Goal: Task Accomplishment & Management: Use online tool/utility

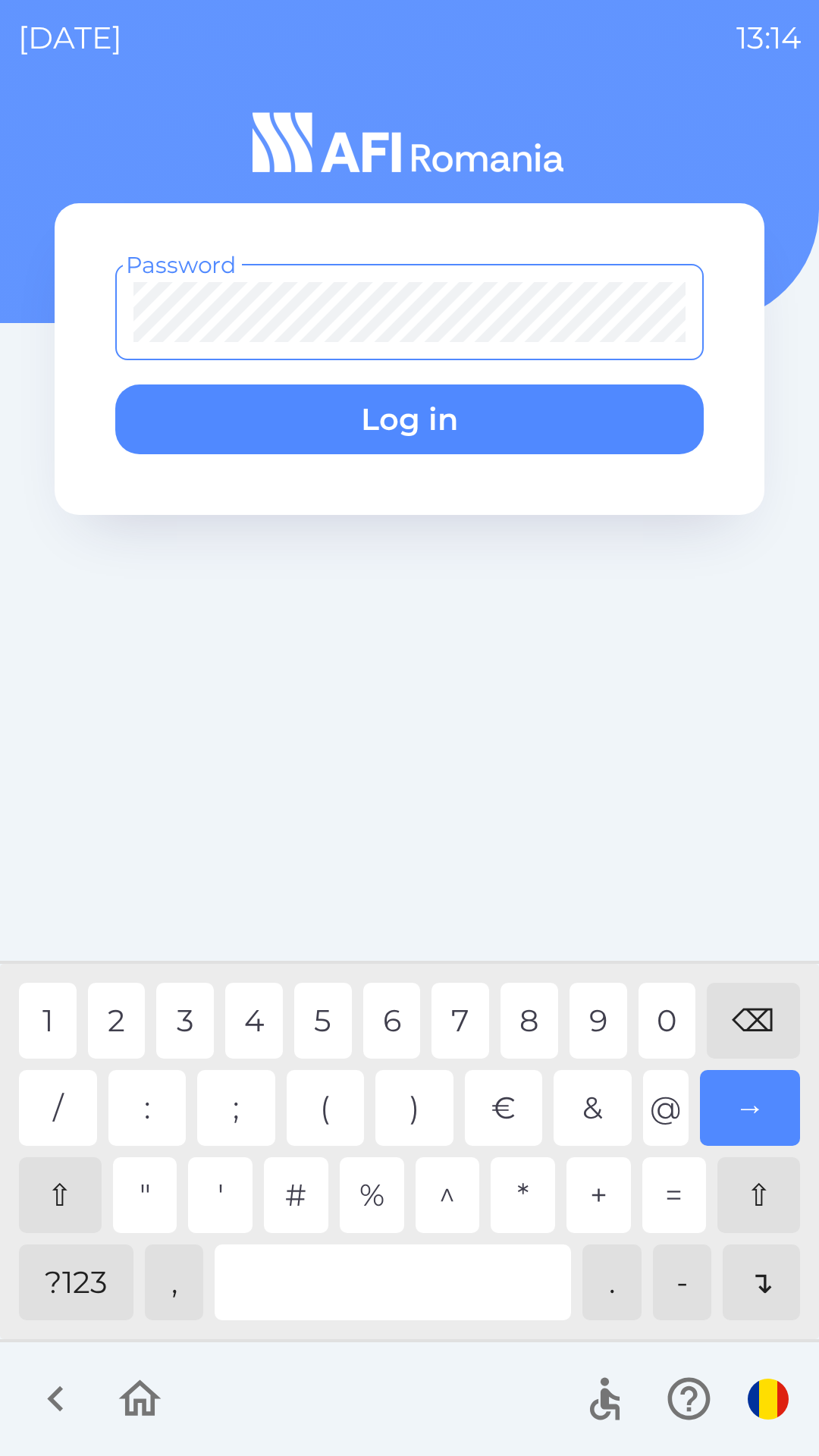
click at [46, 1283] on div "?123" at bounding box center [76, 1283] width 115 height 76
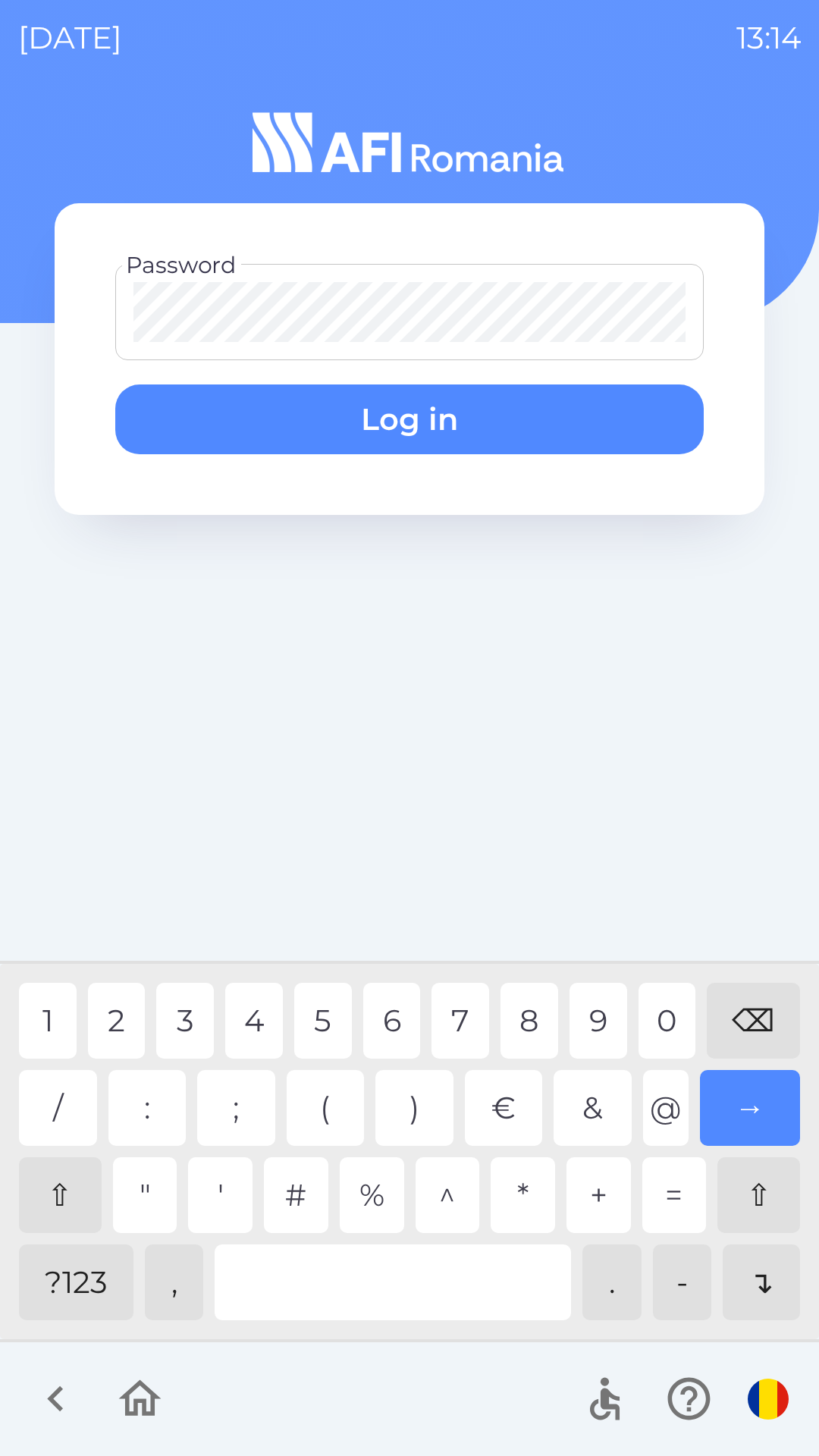
click at [43, 1014] on div "1" at bounding box center [48, 1021] width 58 height 76
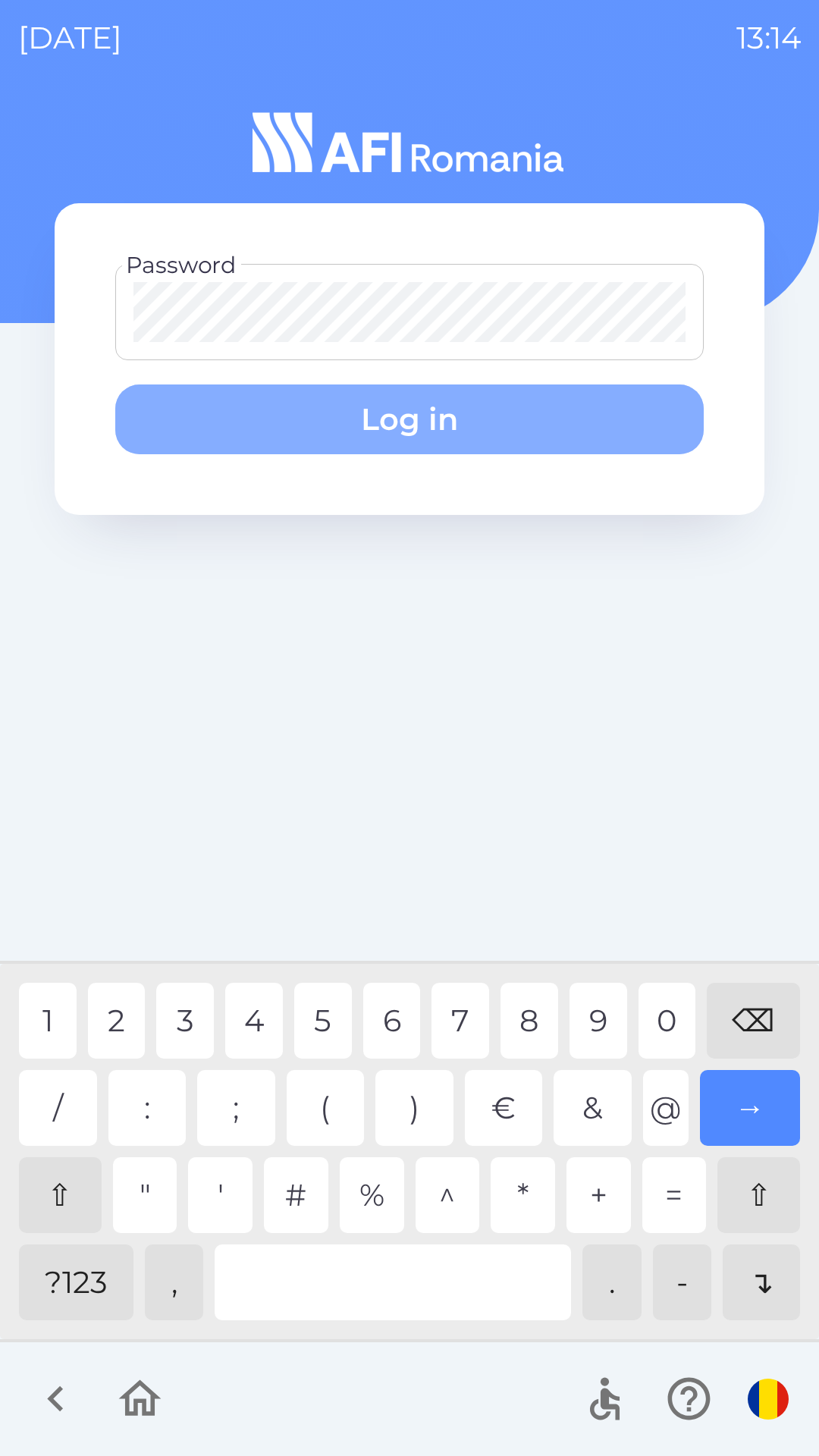
click at [335, 415] on button "Log in" at bounding box center [410, 419] width 589 height 70
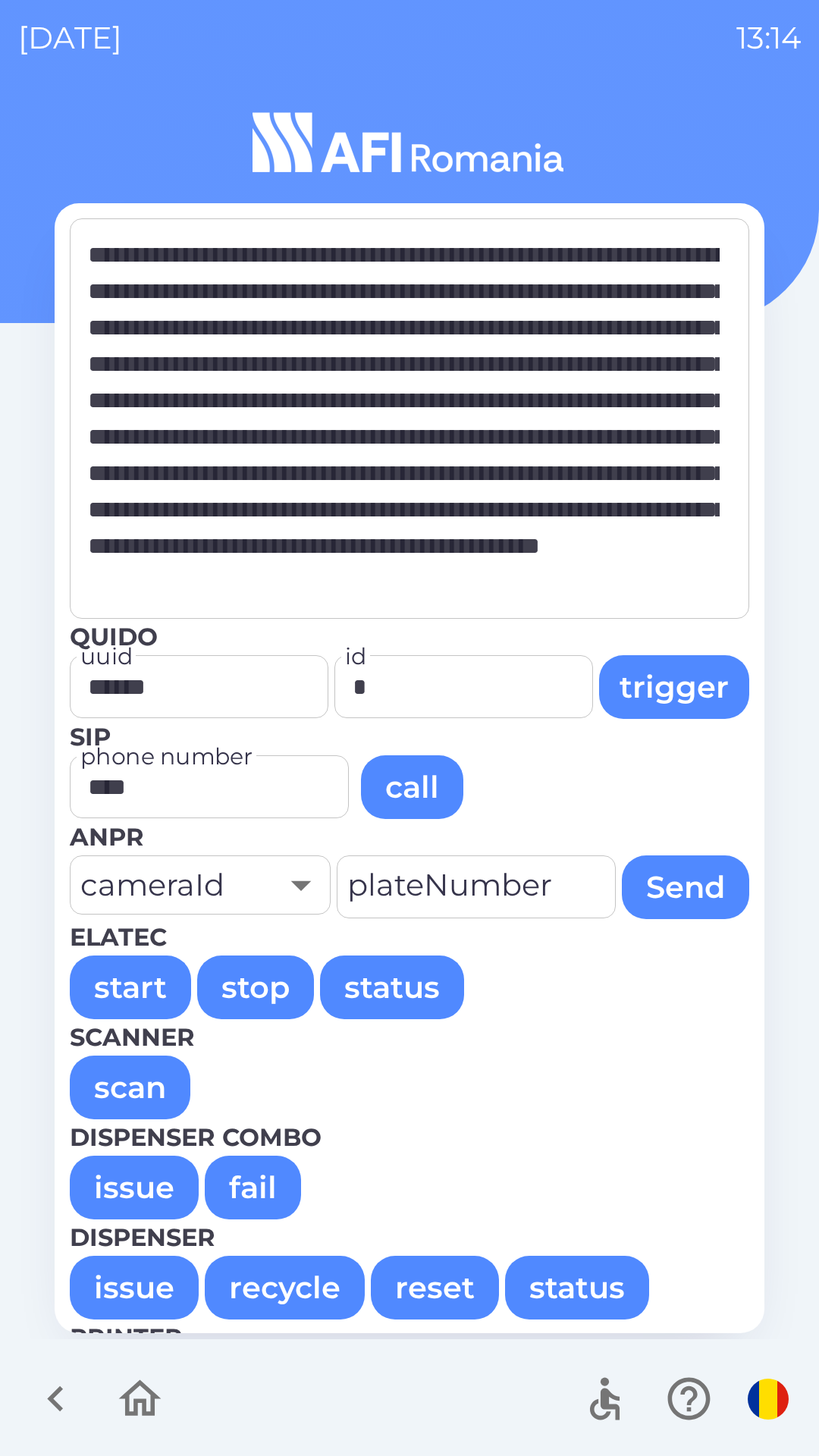
click at [117, 1182] on button "issue" at bounding box center [135, 1187] width 129 height 64
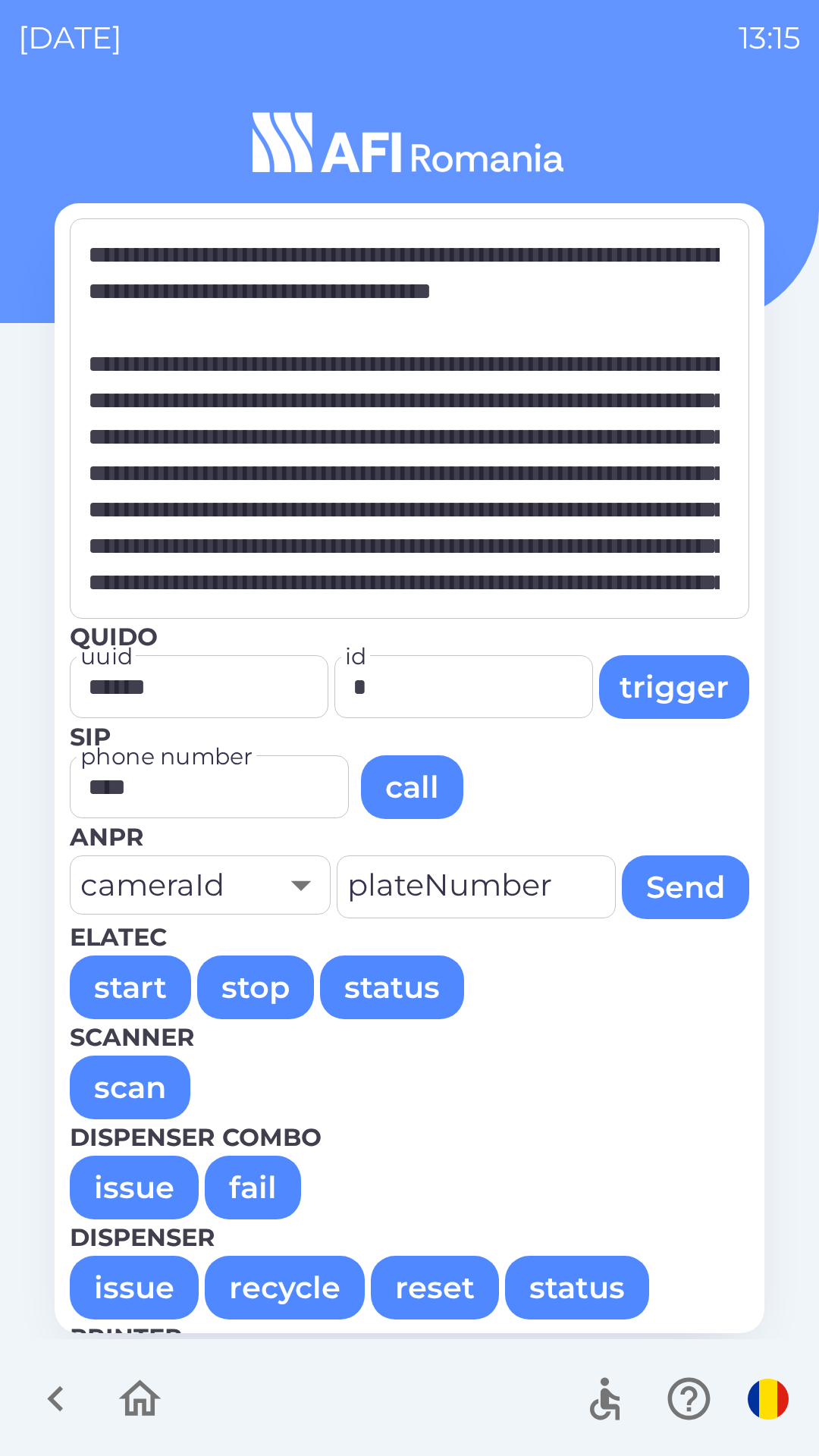
click at [136, 975] on button "start" at bounding box center [130, 987] width 121 height 64
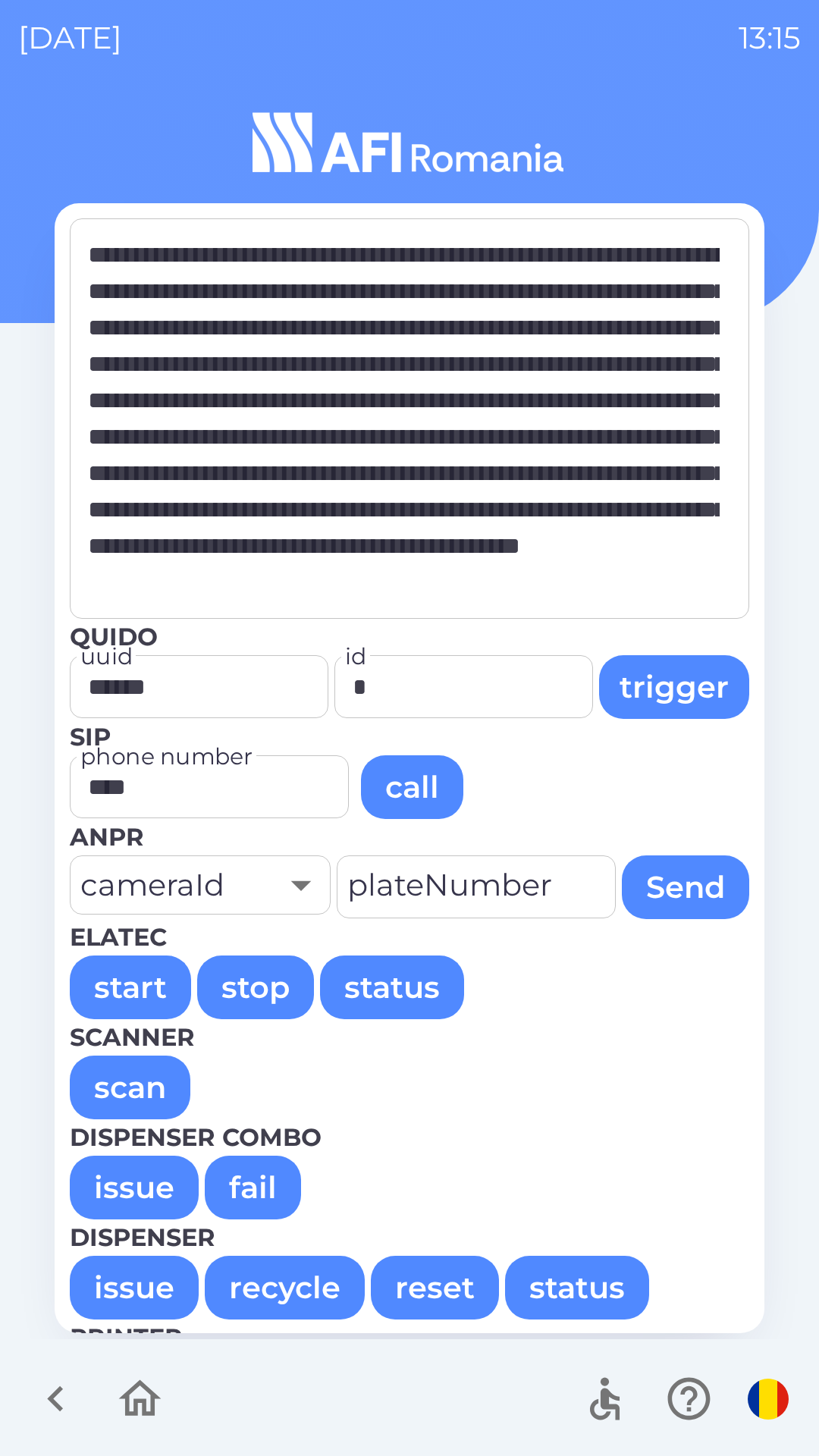
click at [125, 1092] on button "scan" at bounding box center [130, 1087] width 121 height 64
click at [132, 1087] on button "scan" at bounding box center [130, 1087] width 121 height 64
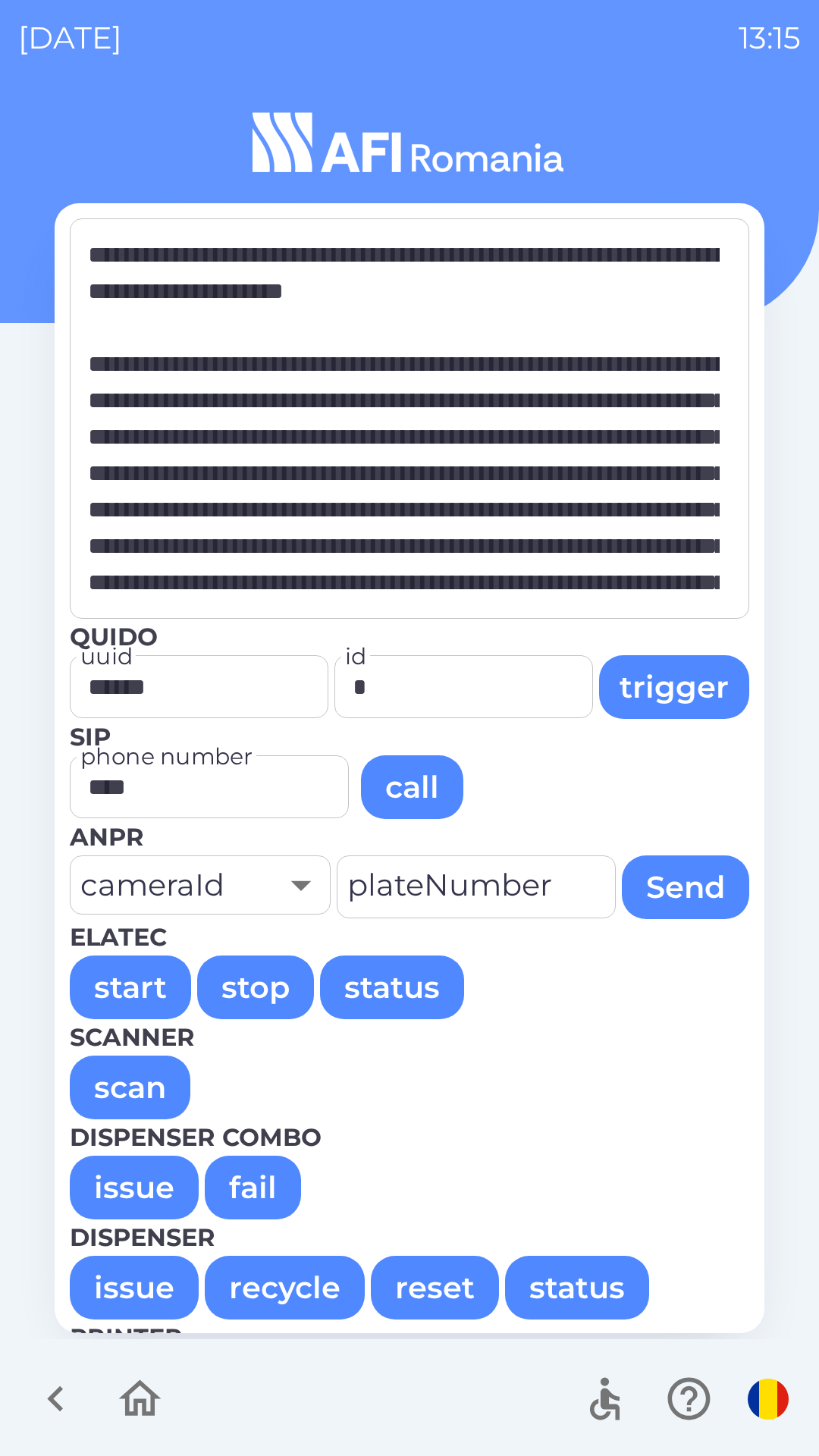
click at [140, 1080] on button "scan" at bounding box center [130, 1087] width 121 height 64
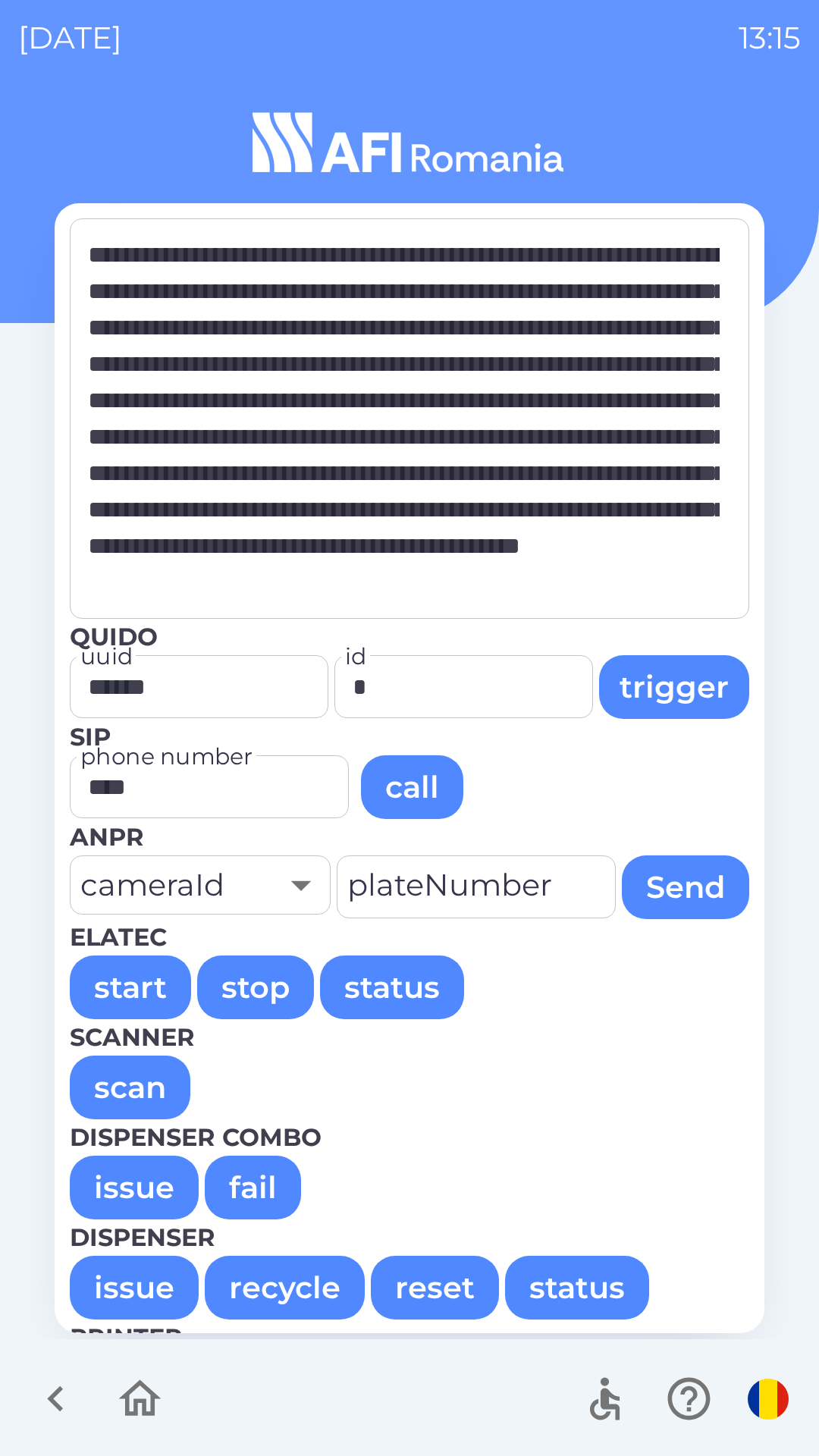
click at [248, 986] on button "stop" at bounding box center [256, 987] width 117 height 64
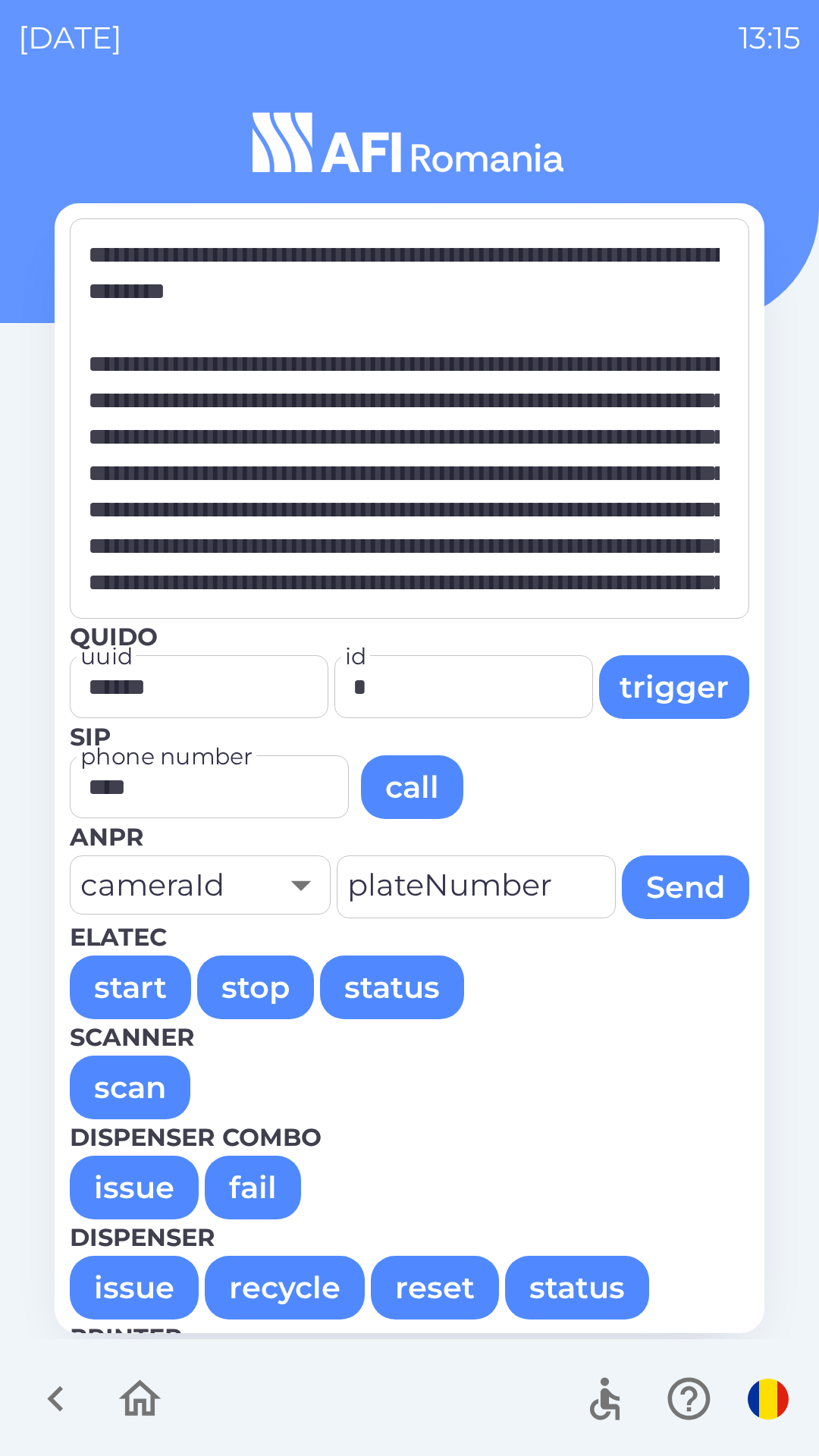
click at [122, 1176] on button "issue" at bounding box center [135, 1187] width 129 height 64
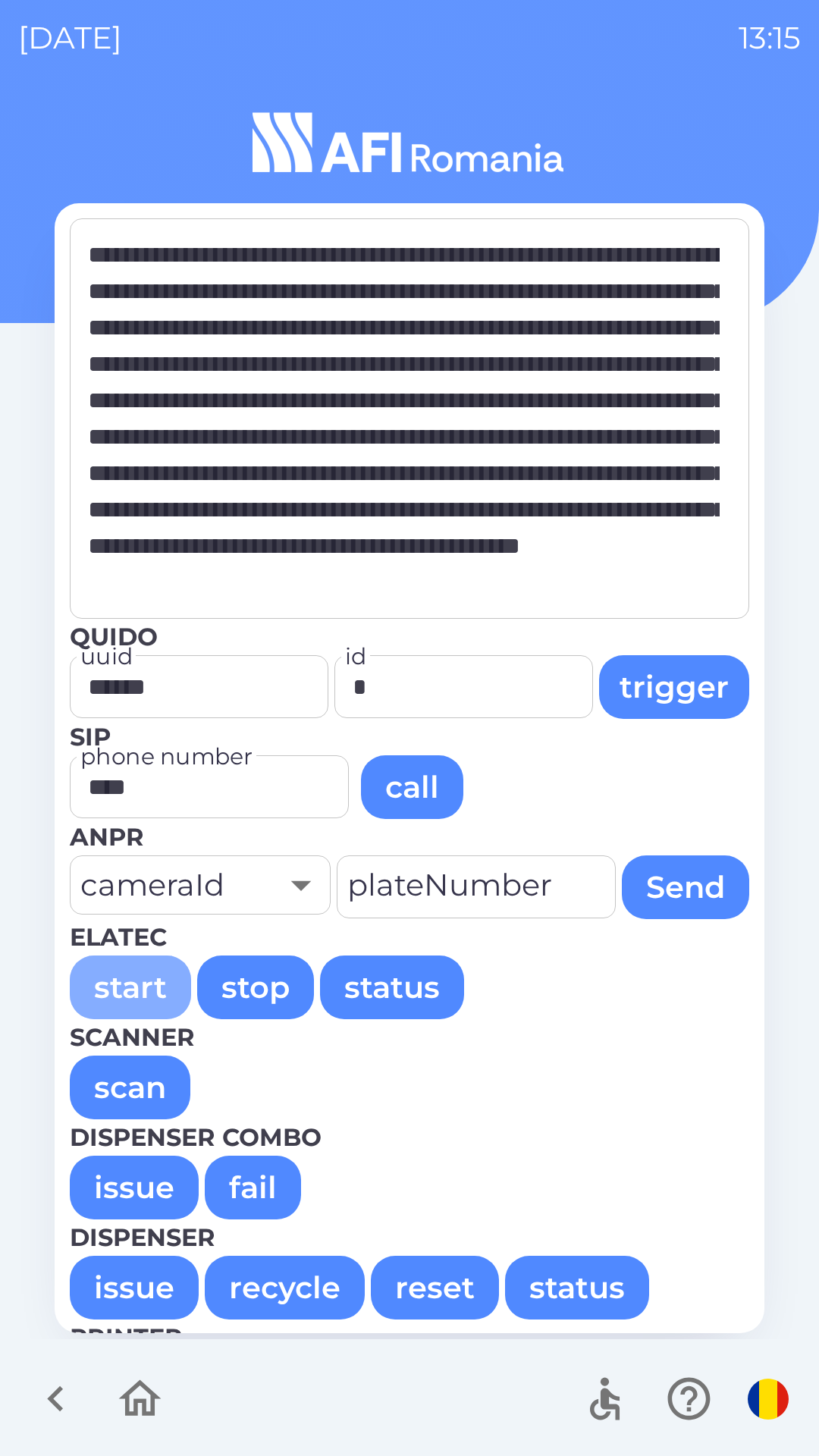
click at [98, 972] on button "start" at bounding box center [130, 987] width 121 height 64
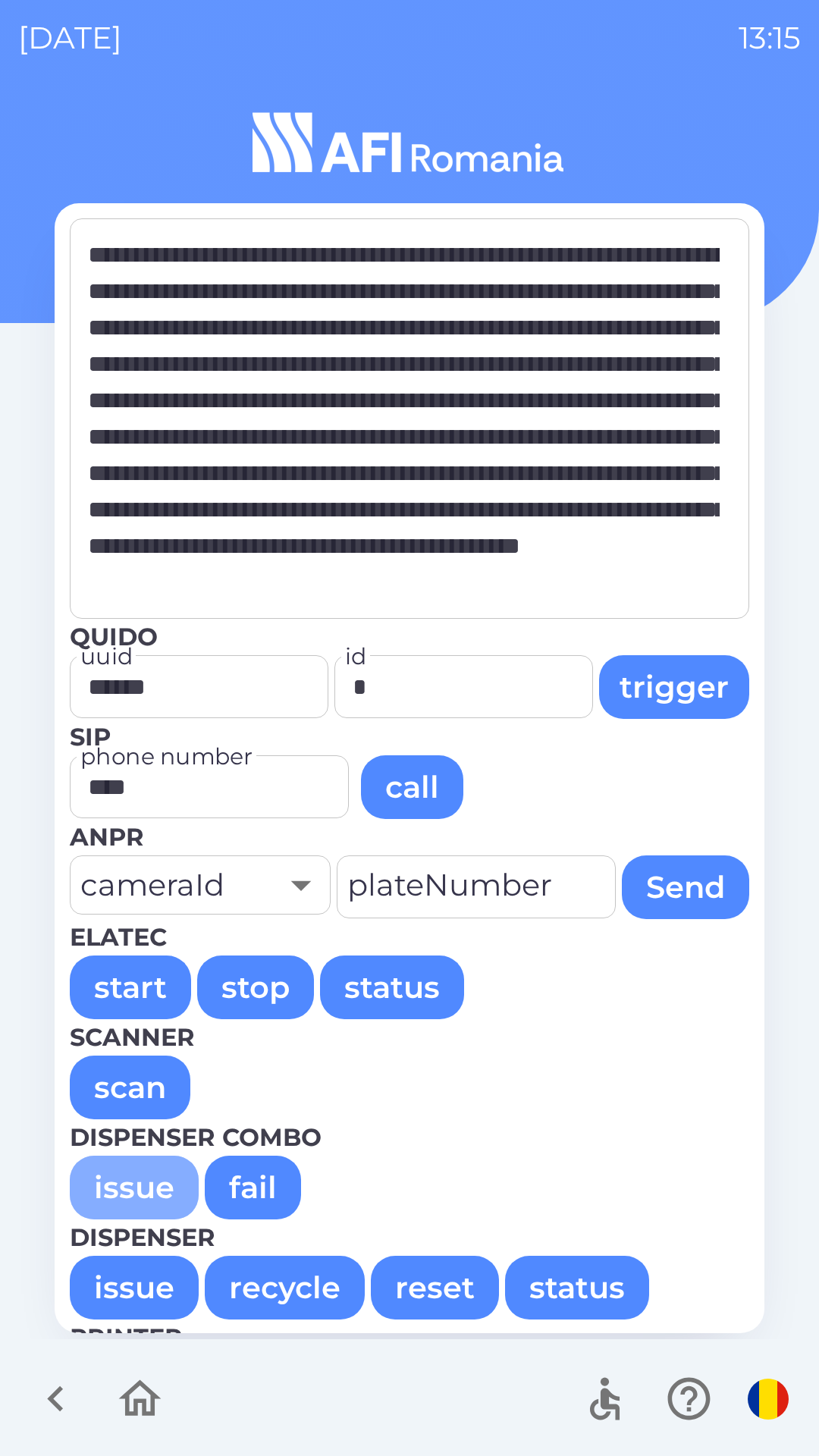
click at [101, 1182] on button "issue" at bounding box center [135, 1187] width 129 height 64
click at [133, 977] on button "start" at bounding box center [130, 987] width 121 height 64
click at [121, 1174] on button "issue" at bounding box center [135, 1187] width 129 height 64
click at [102, 1178] on button "issue" at bounding box center [135, 1187] width 129 height 64
click at [88, 978] on button "start" at bounding box center [130, 987] width 121 height 64
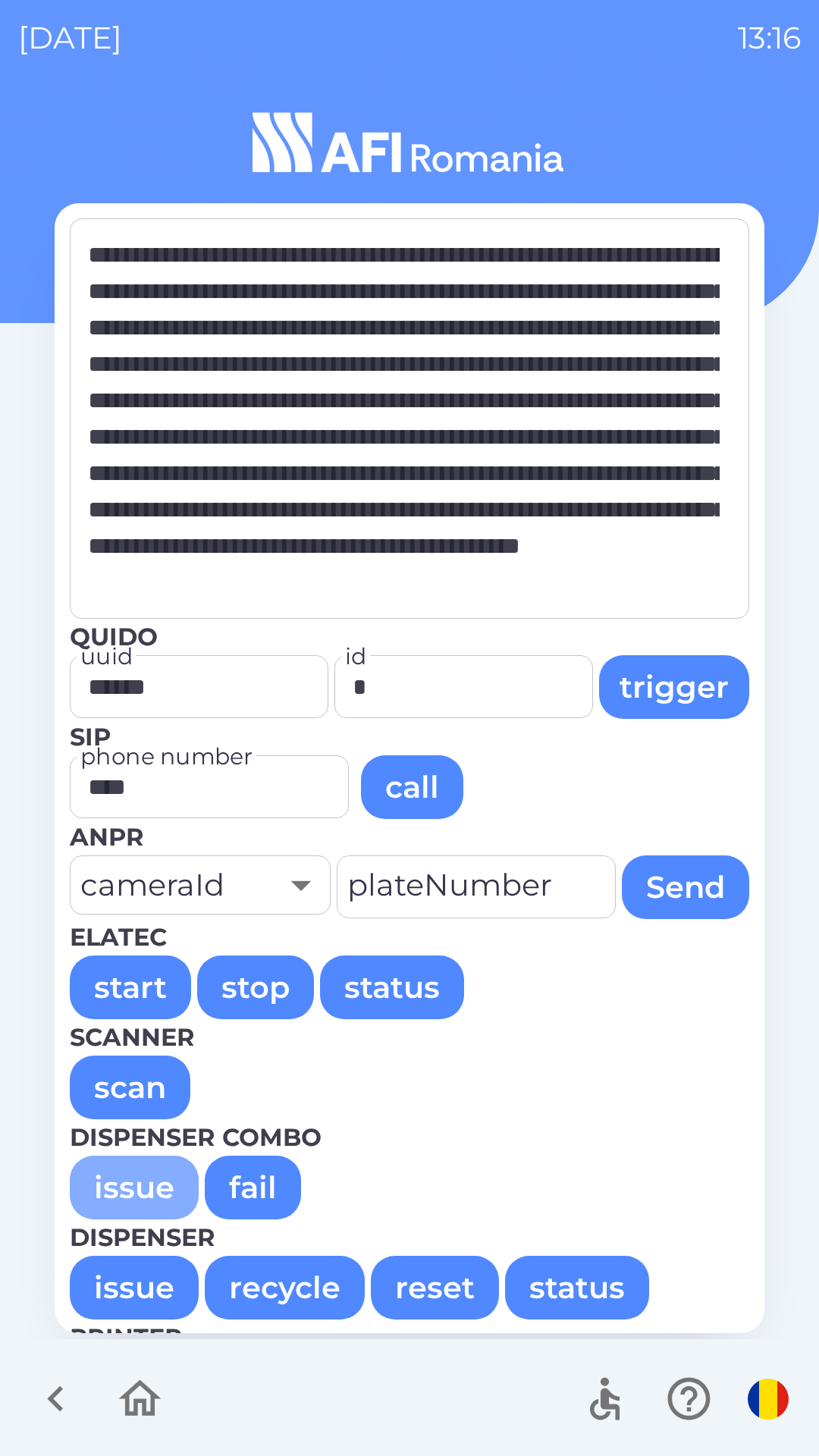
click at [98, 1194] on button "issue" at bounding box center [135, 1187] width 129 height 64
click at [115, 991] on button "start" at bounding box center [130, 987] width 121 height 64
click at [121, 1187] on button "issue" at bounding box center [135, 1187] width 129 height 64
click at [133, 1177] on button "issue" at bounding box center [135, 1187] width 129 height 64
click at [138, 1188] on button "issue" at bounding box center [135, 1187] width 129 height 64
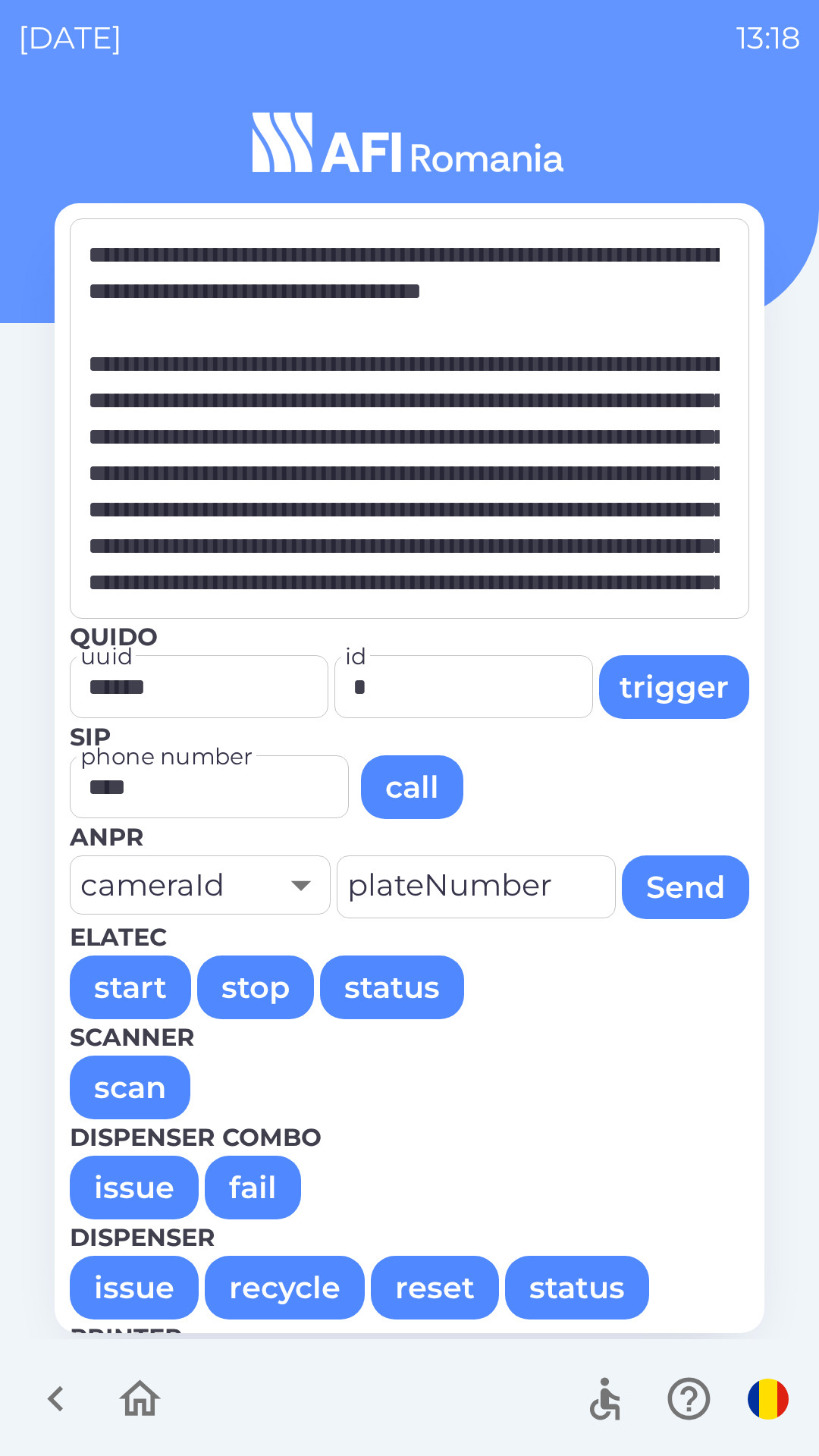
click at [135, 1180] on button "issue" at bounding box center [135, 1187] width 129 height 64
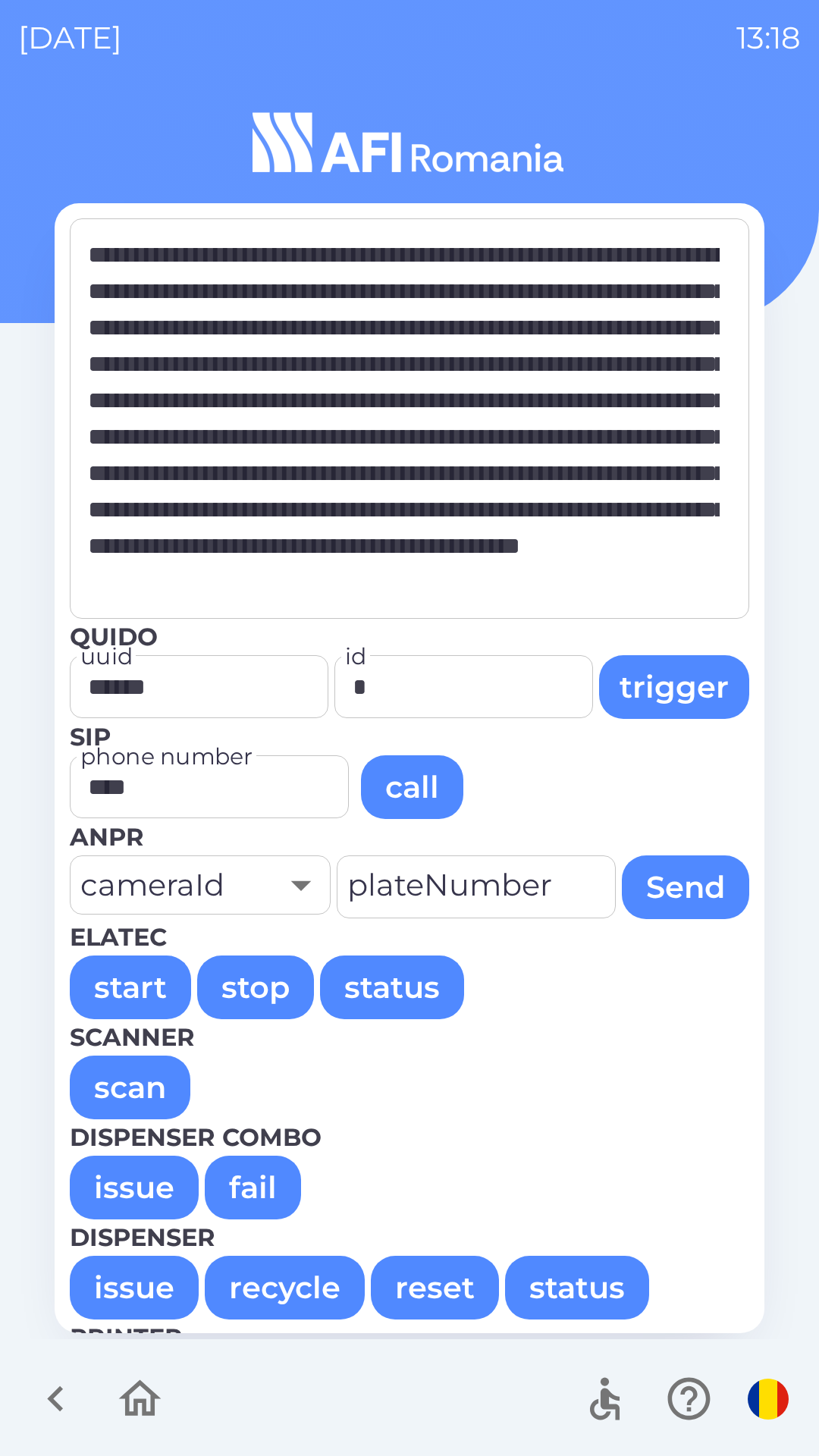
click at [137, 1179] on button "issue" at bounding box center [135, 1187] width 129 height 64
click at [120, 1188] on button "issue" at bounding box center [135, 1187] width 129 height 64
click at [118, 1176] on button "issue" at bounding box center [135, 1187] width 129 height 64
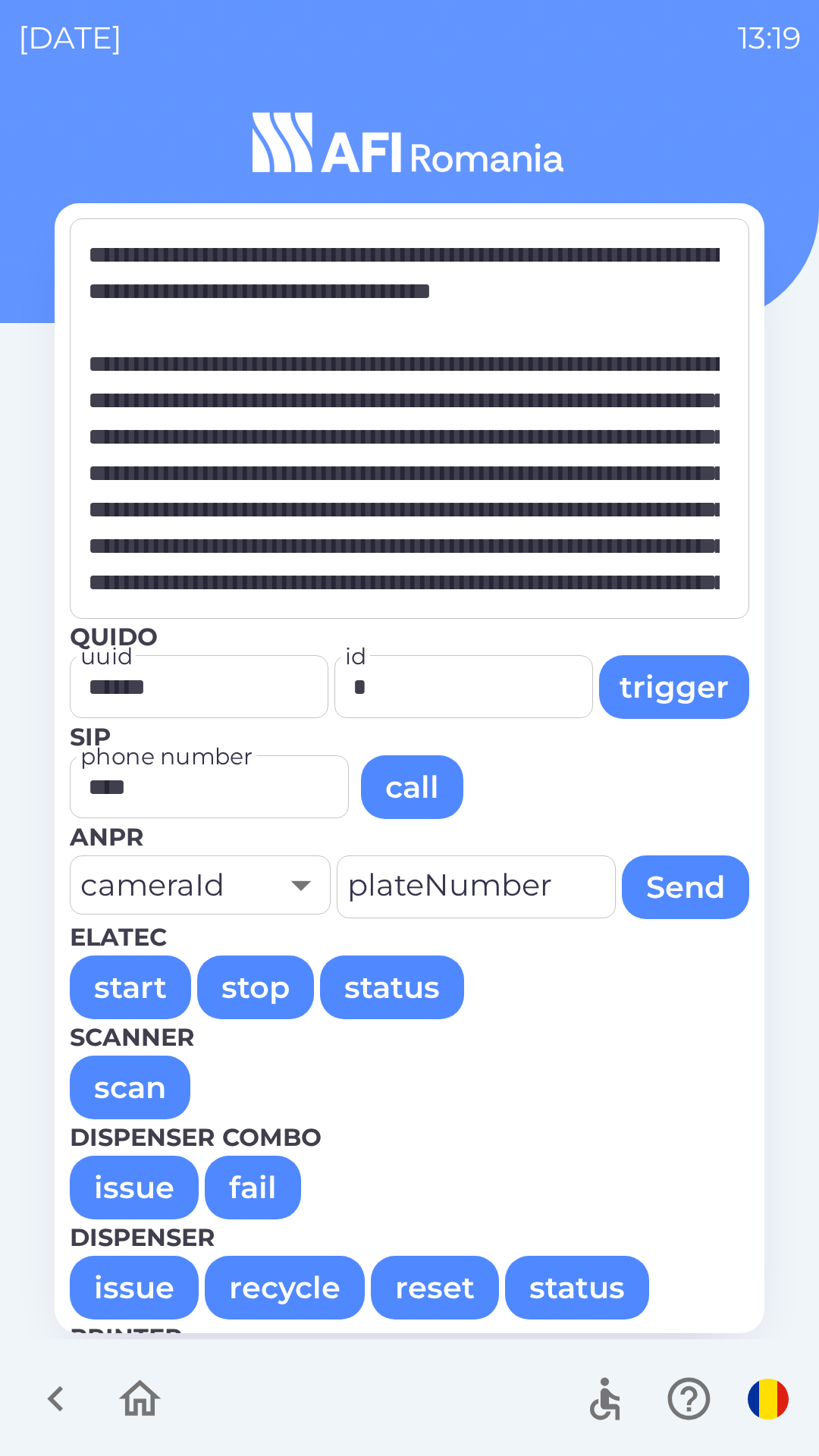
click at [121, 1178] on button "issue" at bounding box center [135, 1187] width 129 height 64
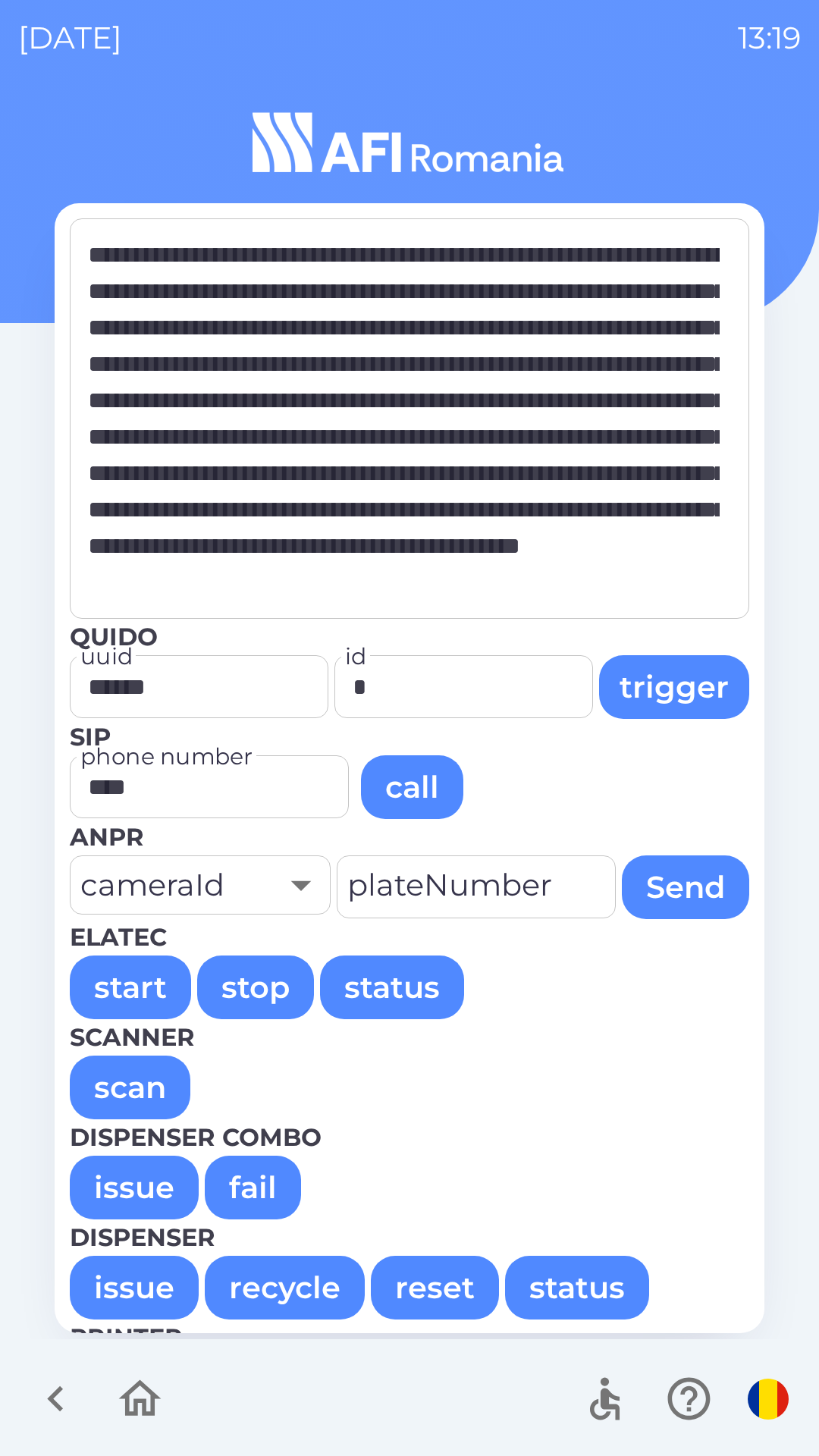
click at [136, 1181] on button "issue" at bounding box center [135, 1187] width 129 height 64
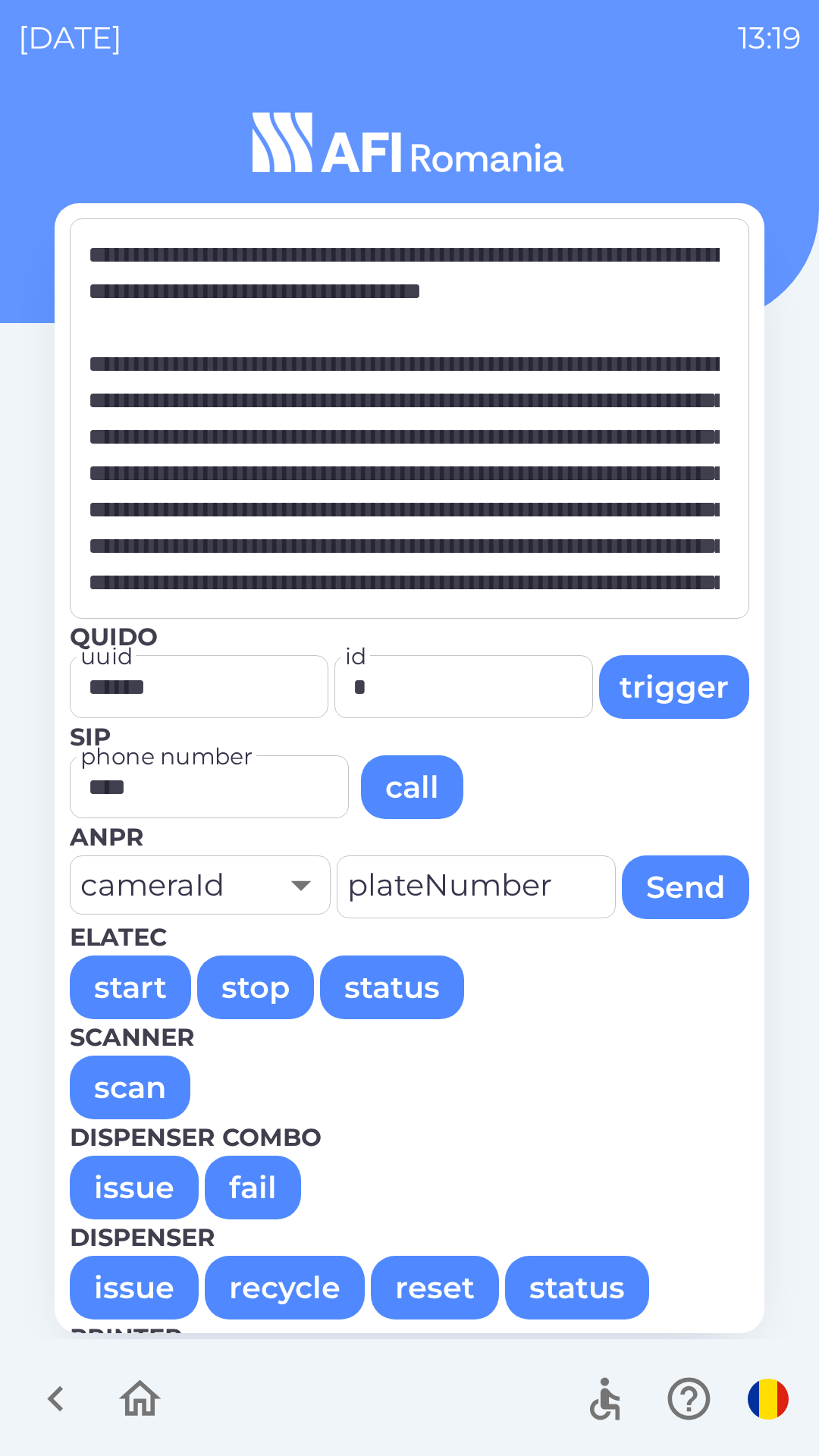
click at [135, 1187] on button "issue" at bounding box center [135, 1187] width 129 height 64
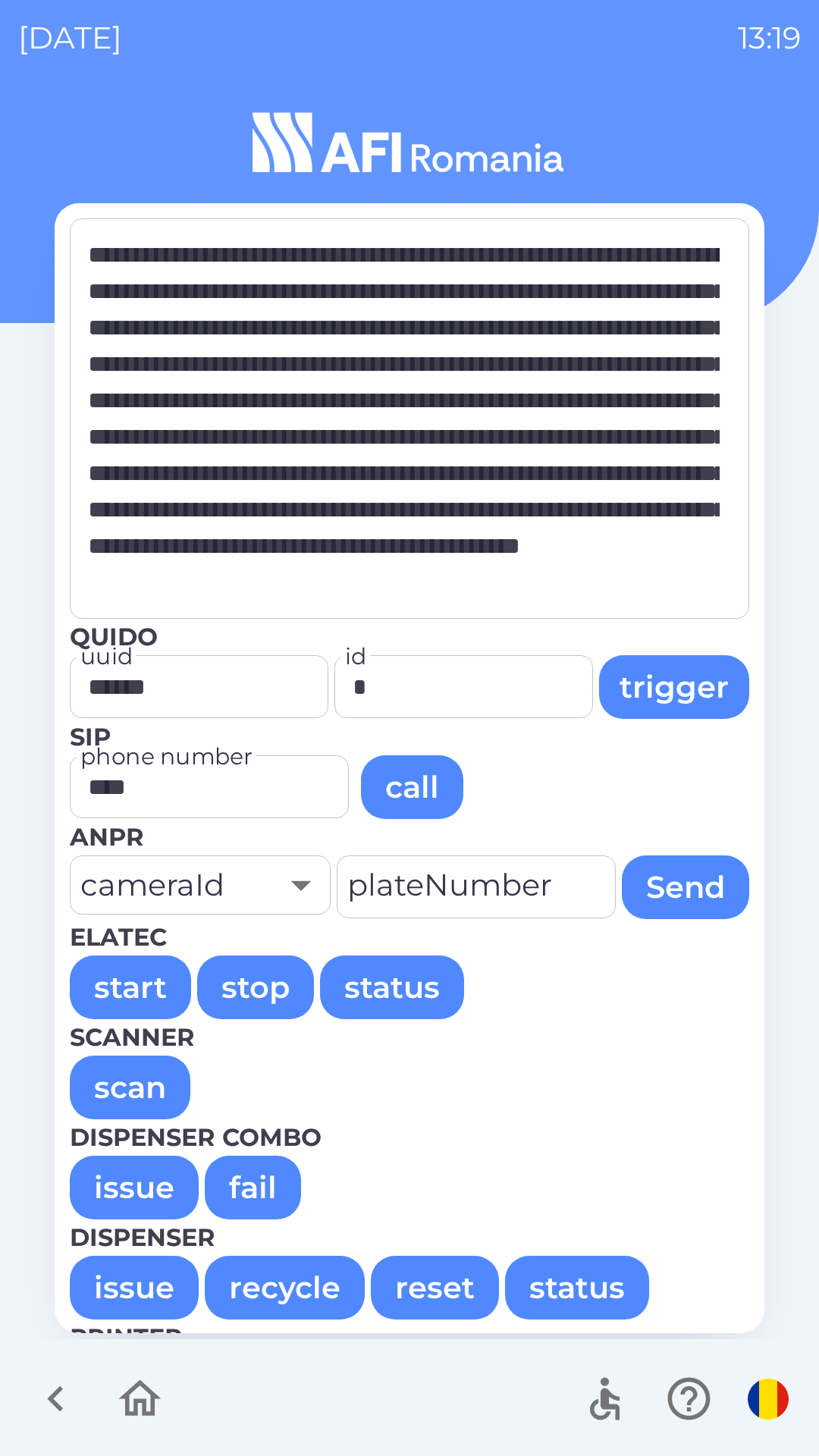
click at [121, 1194] on button "issue" at bounding box center [135, 1187] width 129 height 64
click at [116, 1191] on button "issue" at bounding box center [135, 1187] width 129 height 64
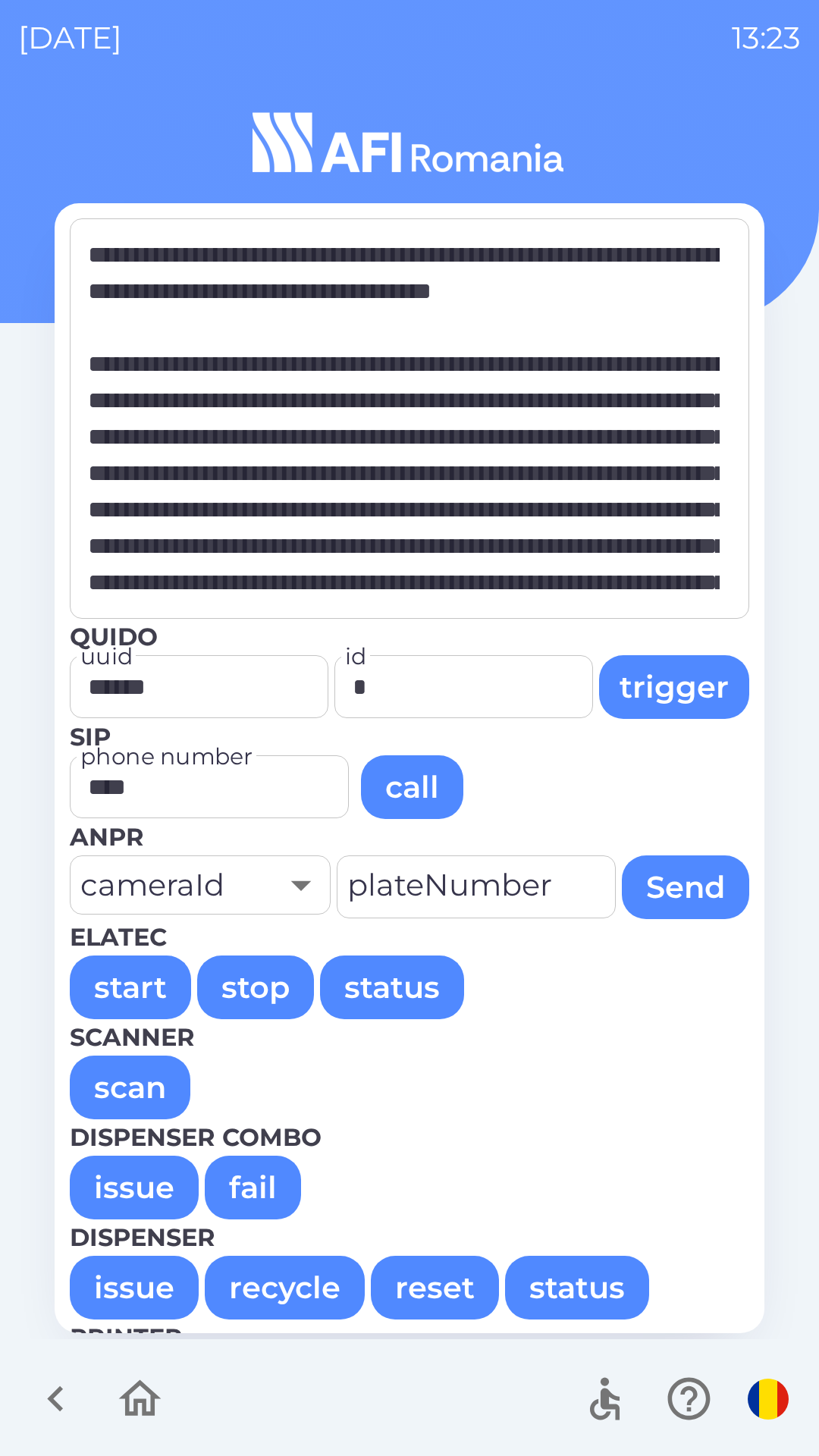
click at [120, 1162] on button "issue" at bounding box center [135, 1187] width 129 height 64
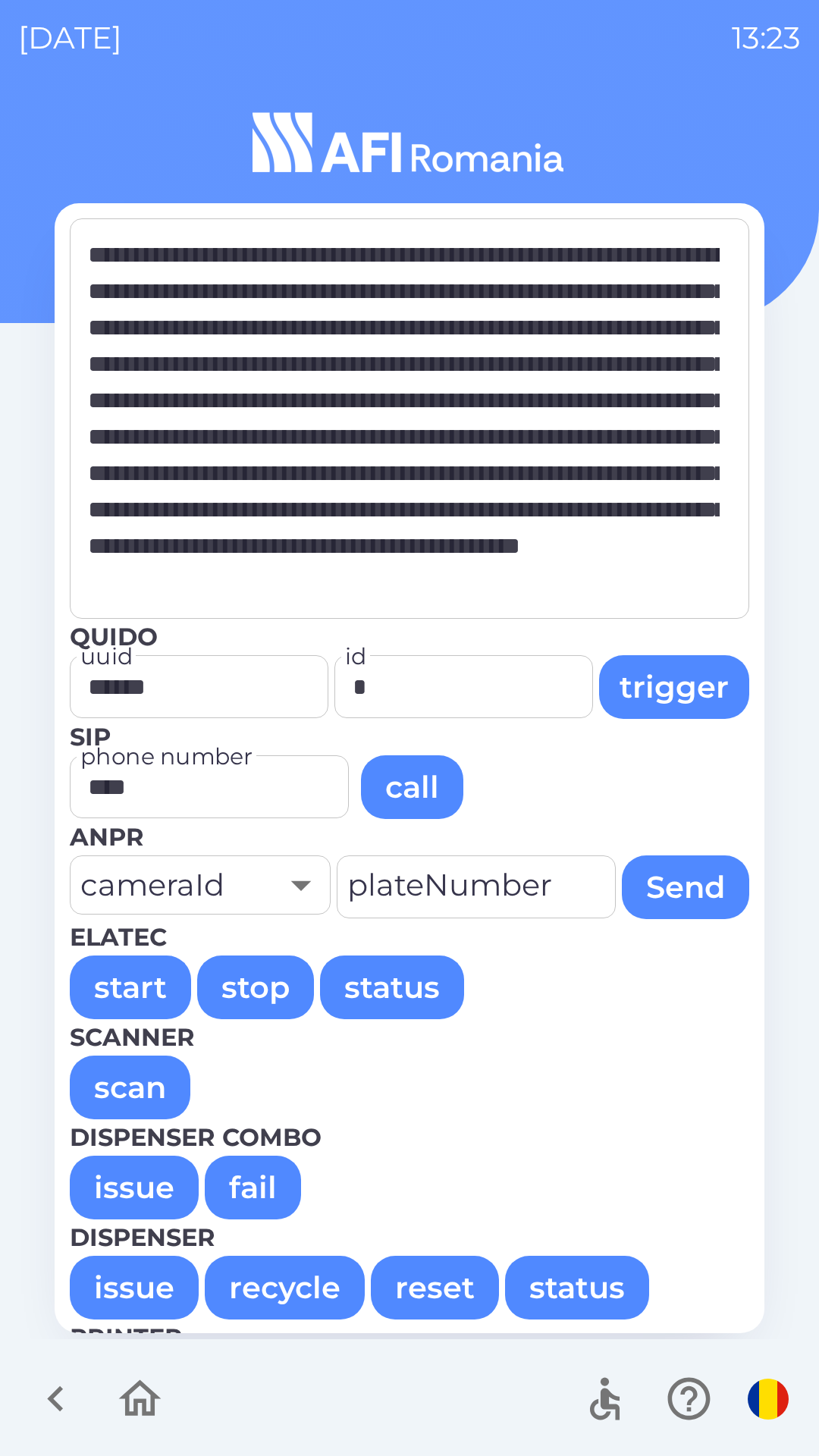
click at [125, 1189] on button "issue" at bounding box center [135, 1187] width 129 height 64
click at [121, 1208] on button "issue" at bounding box center [135, 1187] width 129 height 64
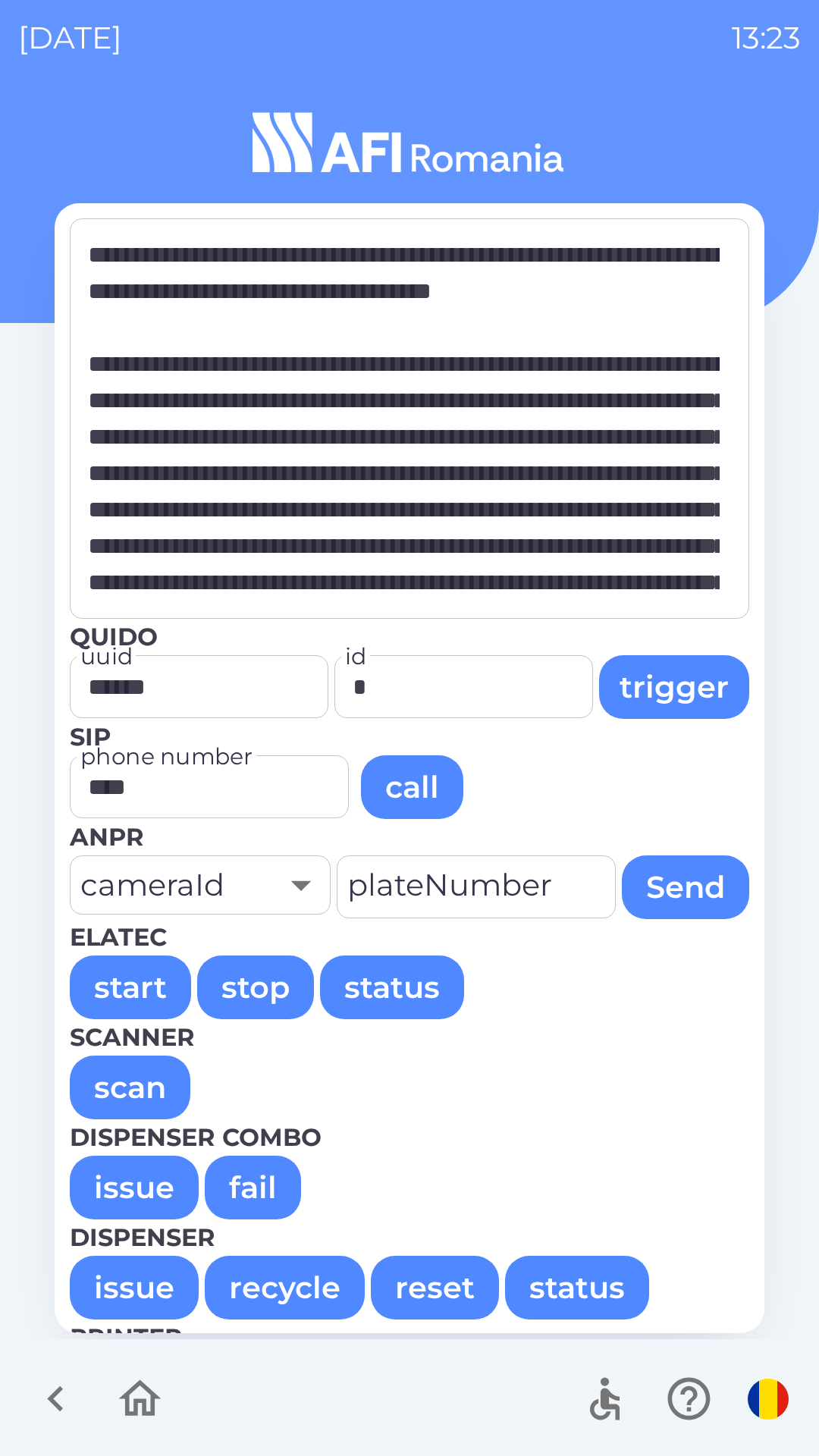
click at [146, 1177] on button "issue" at bounding box center [135, 1187] width 129 height 64
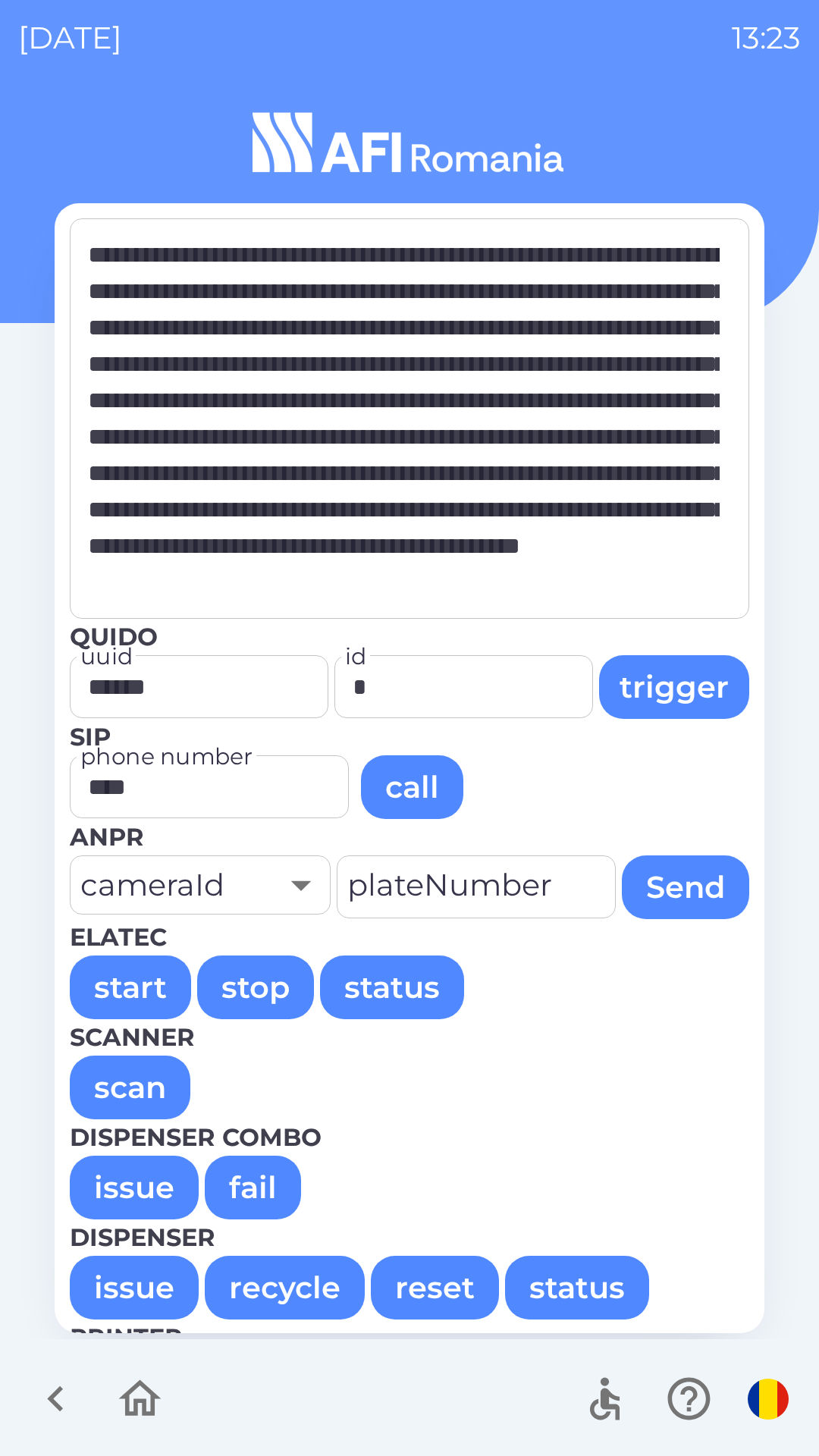
click at [135, 1186] on button "issue" at bounding box center [135, 1187] width 129 height 64
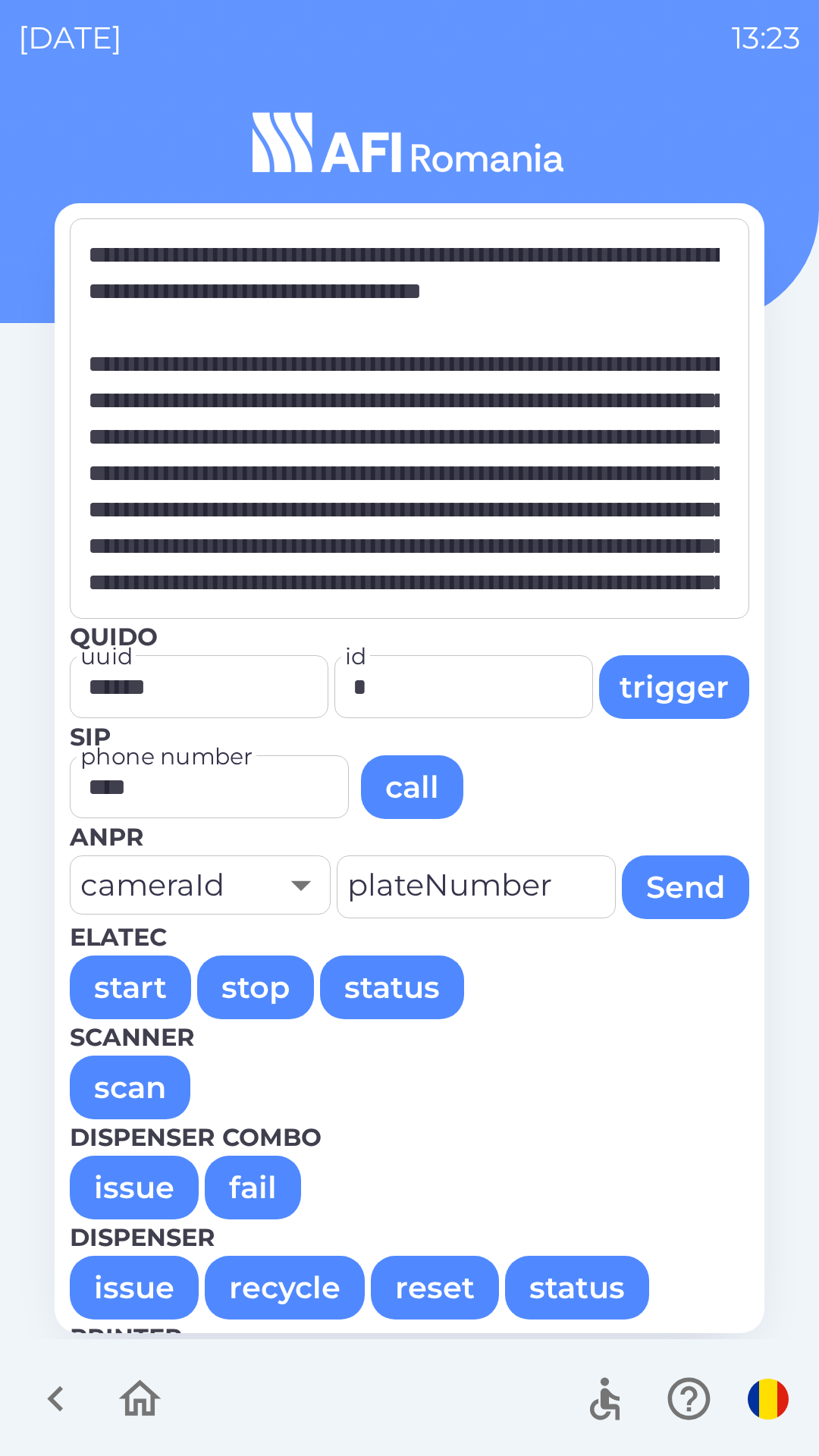
click at [135, 1192] on button "issue" at bounding box center [135, 1187] width 129 height 64
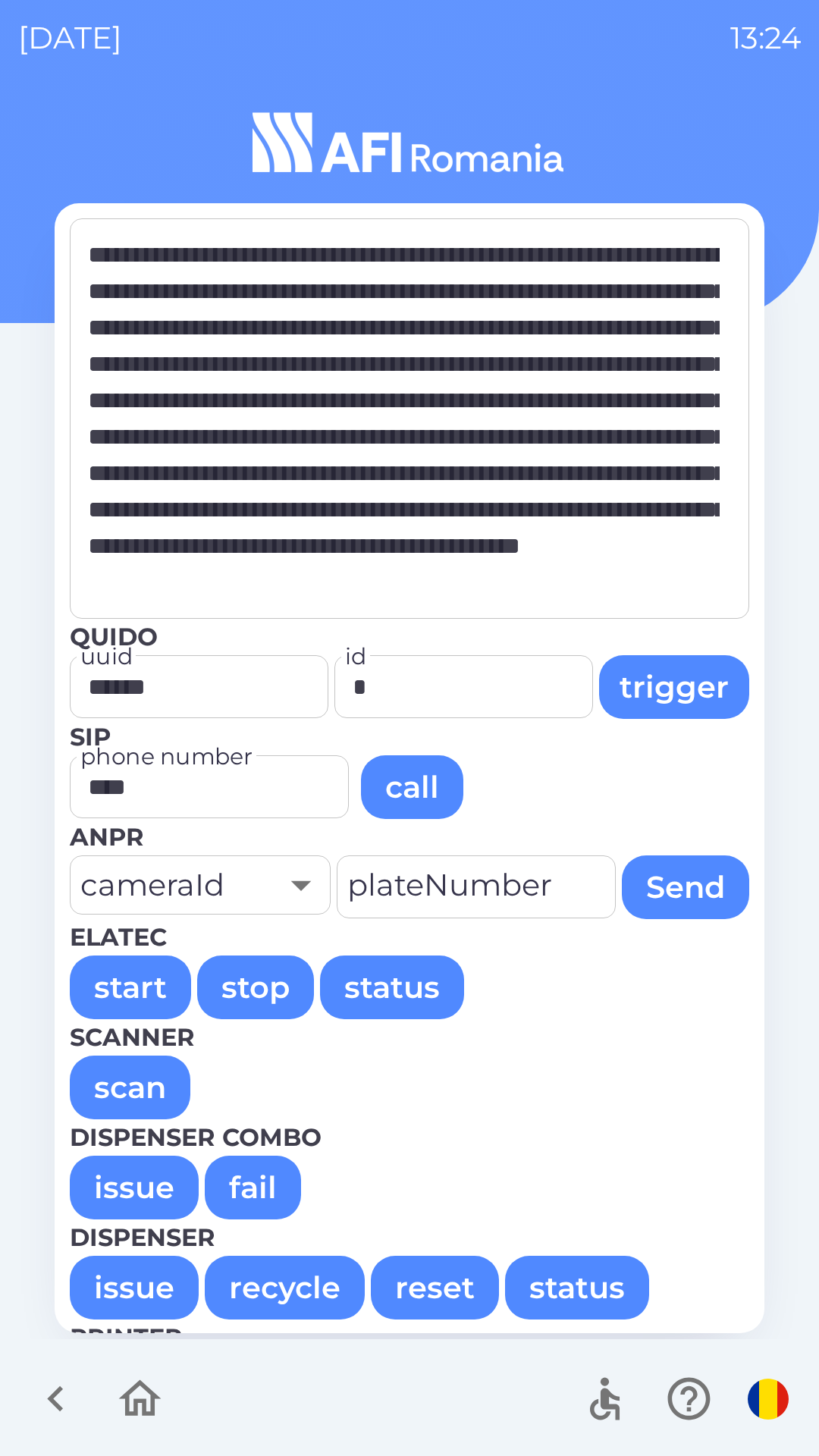
click at [131, 1179] on button "issue" at bounding box center [135, 1187] width 129 height 64
click at [131, 1192] on button "issue" at bounding box center [135, 1187] width 129 height 64
click at [125, 1186] on button "issue" at bounding box center [135, 1187] width 129 height 64
click at [135, 1180] on button "issue" at bounding box center [135, 1187] width 129 height 64
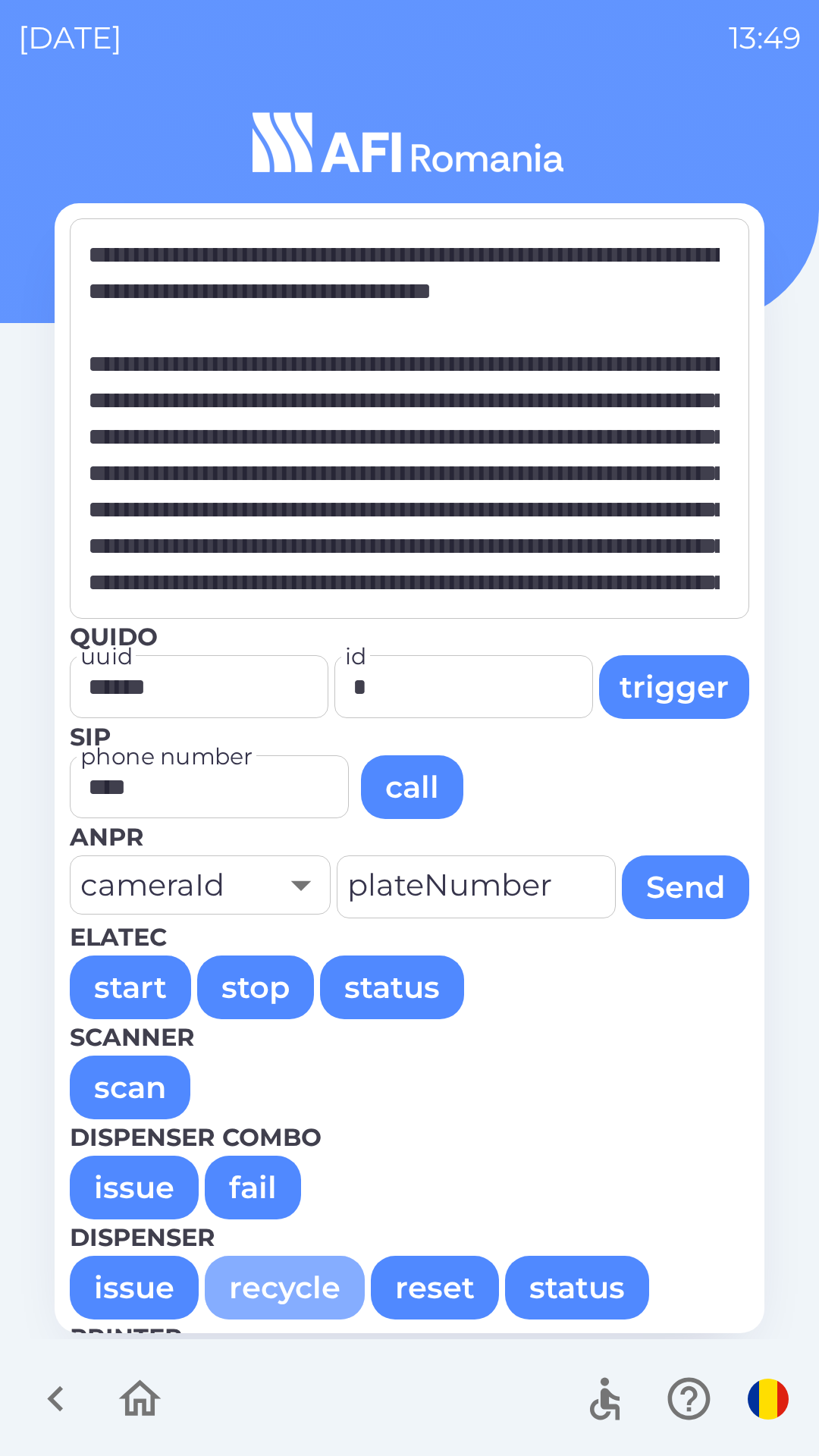
click at [301, 1286] on button "recycle" at bounding box center [285, 1288] width 160 height 64
click at [302, 1279] on button "recycle" at bounding box center [285, 1288] width 160 height 64
click at [425, 1288] on button "reset" at bounding box center [434, 1288] width 128 height 64
click at [425, 1286] on button "reset" at bounding box center [434, 1288] width 128 height 64
click at [425, 1285] on button "reset" at bounding box center [434, 1288] width 128 height 64
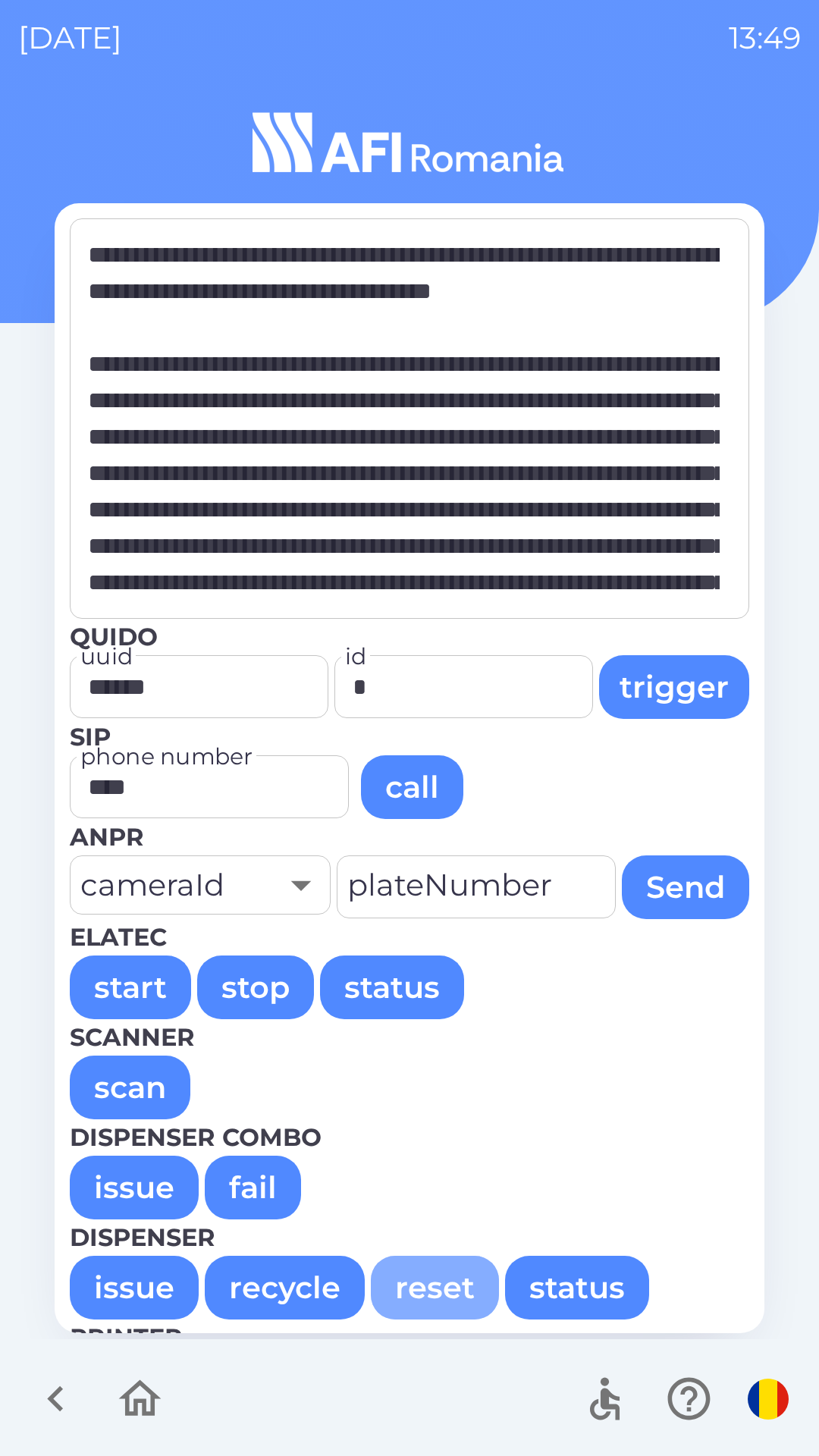
click at [416, 1285] on button "reset" at bounding box center [434, 1288] width 128 height 64
click at [424, 1288] on button "reset" at bounding box center [434, 1288] width 128 height 64
click at [583, 1299] on button "status" at bounding box center [577, 1288] width 144 height 64
click at [579, 1285] on button "status" at bounding box center [577, 1288] width 144 height 64
click at [578, 1279] on button "status" at bounding box center [577, 1288] width 144 height 64
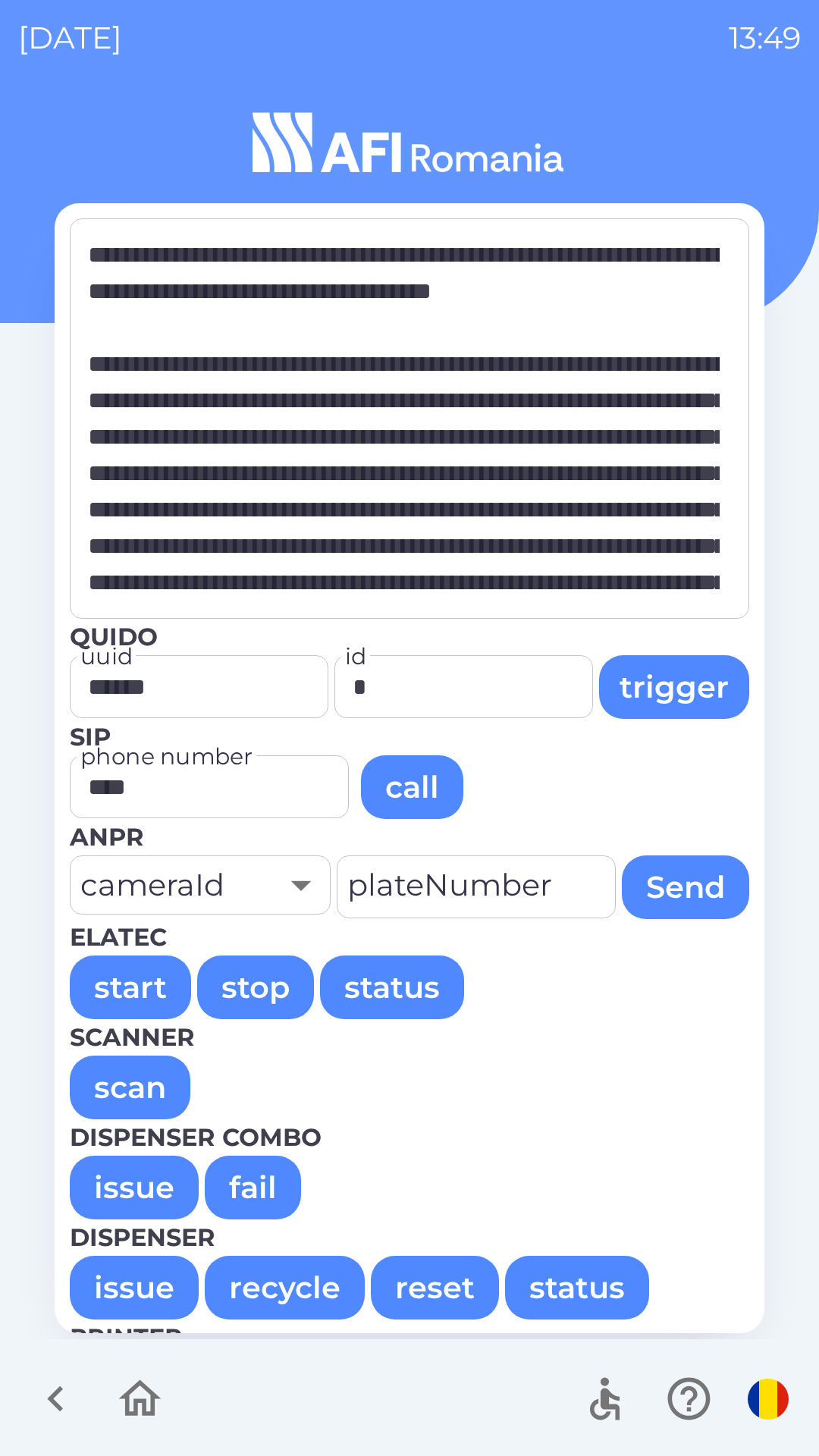
click at [577, 1282] on button "status" at bounding box center [577, 1288] width 144 height 64
click at [584, 1285] on button "status" at bounding box center [577, 1288] width 144 height 64
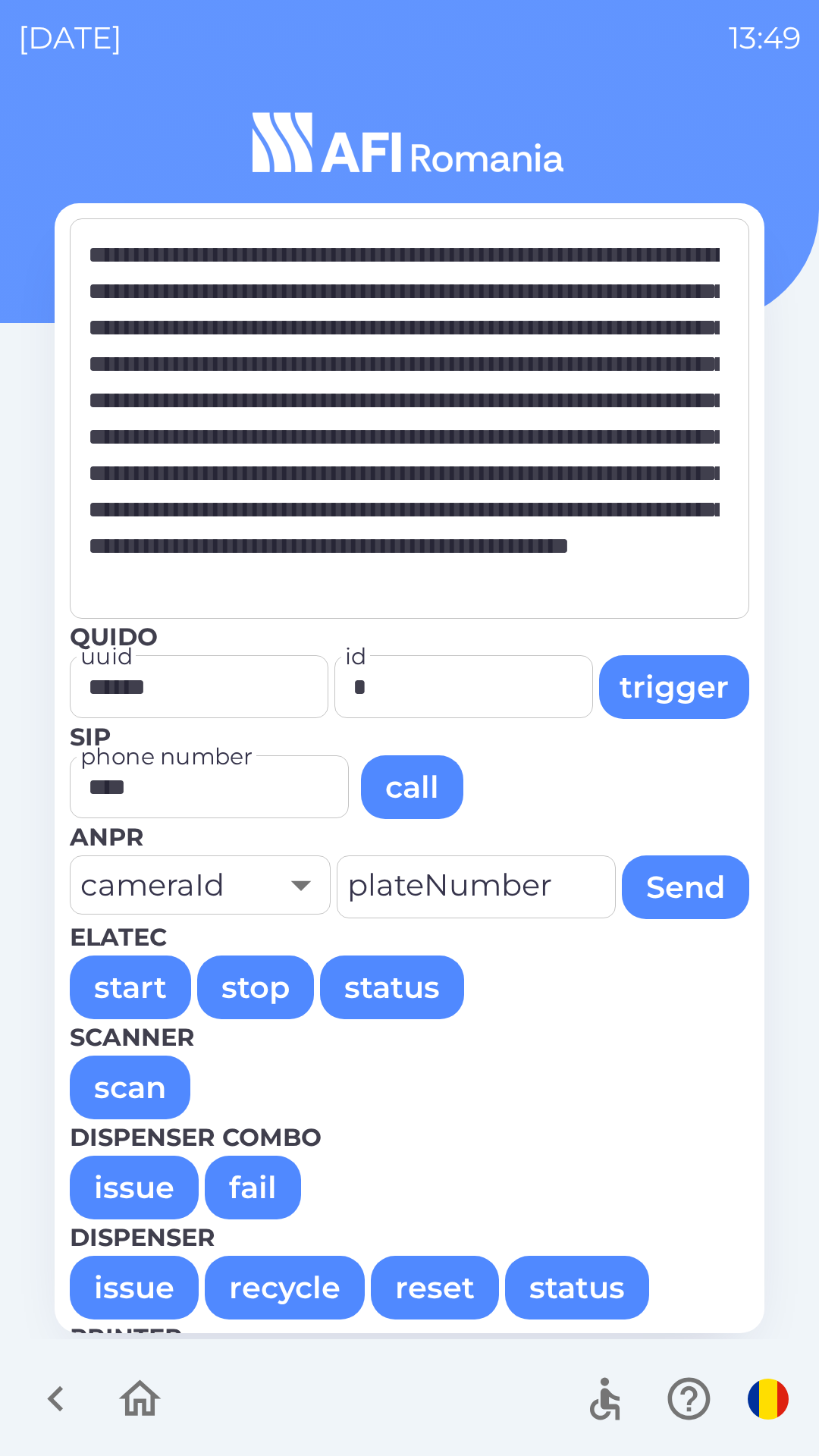
click at [102, 1185] on button "issue" at bounding box center [135, 1187] width 129 height 64
click at [425, 1311] on button "reset" at bounding box center [434, 1288] width 128 height 64
click at [430, 1285] on button "reset" at bounding box center [434, 1288] width 128 height 64
click at [430, 1317] on button "reset" at bounding box center [434, 1288] width 128 height 64
click at [135, 1193] on button "issue" at bounding box center [135, 1187] width 129 height 64
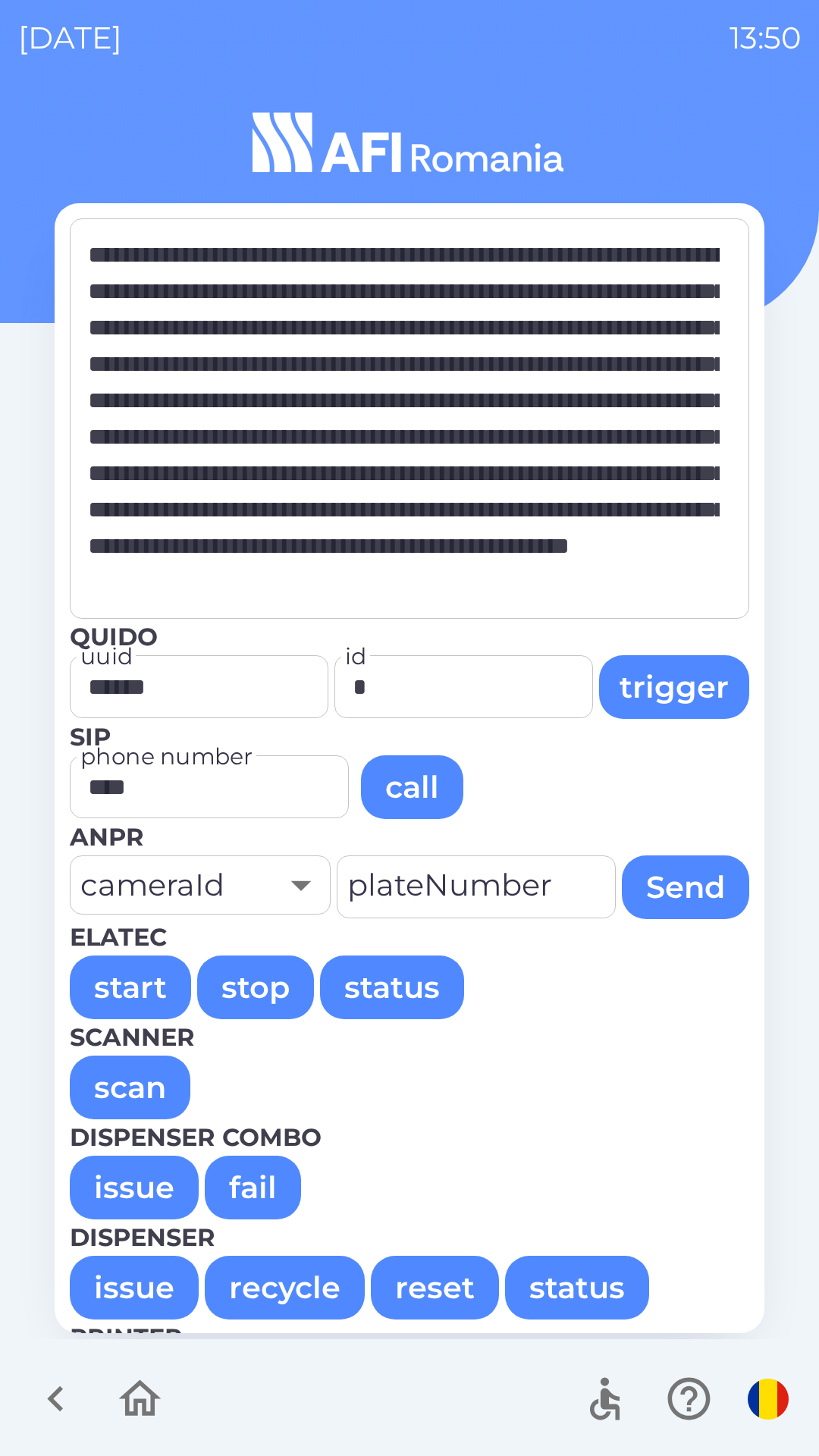
click at [443, 1291] on button "reset" at bounding box center [434, 1288] width 128 height 64
click at [443, 1294] on button "reset" at bounding box center [434, 1288] width 128 height 64
click at [443, 1285] on button "reset" at bounding box center [434, 1288] width 128 height 64
click at [440, 1281] on button "reset" at bounding box center [434, 1288] width 128 height 64
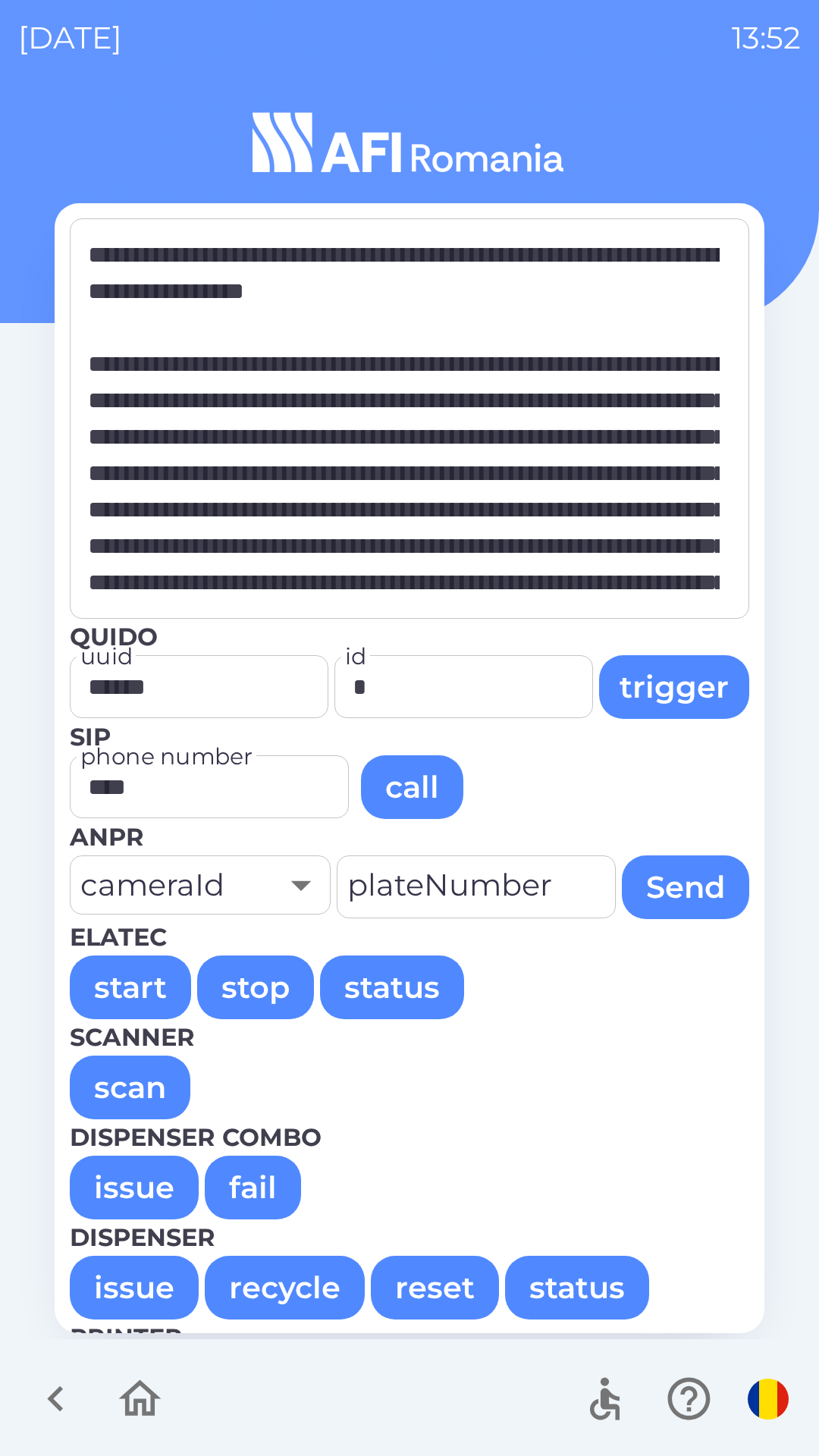
click at [102, 1201] on button "issue" at bounding box center [135, 1187] width 129 height 64
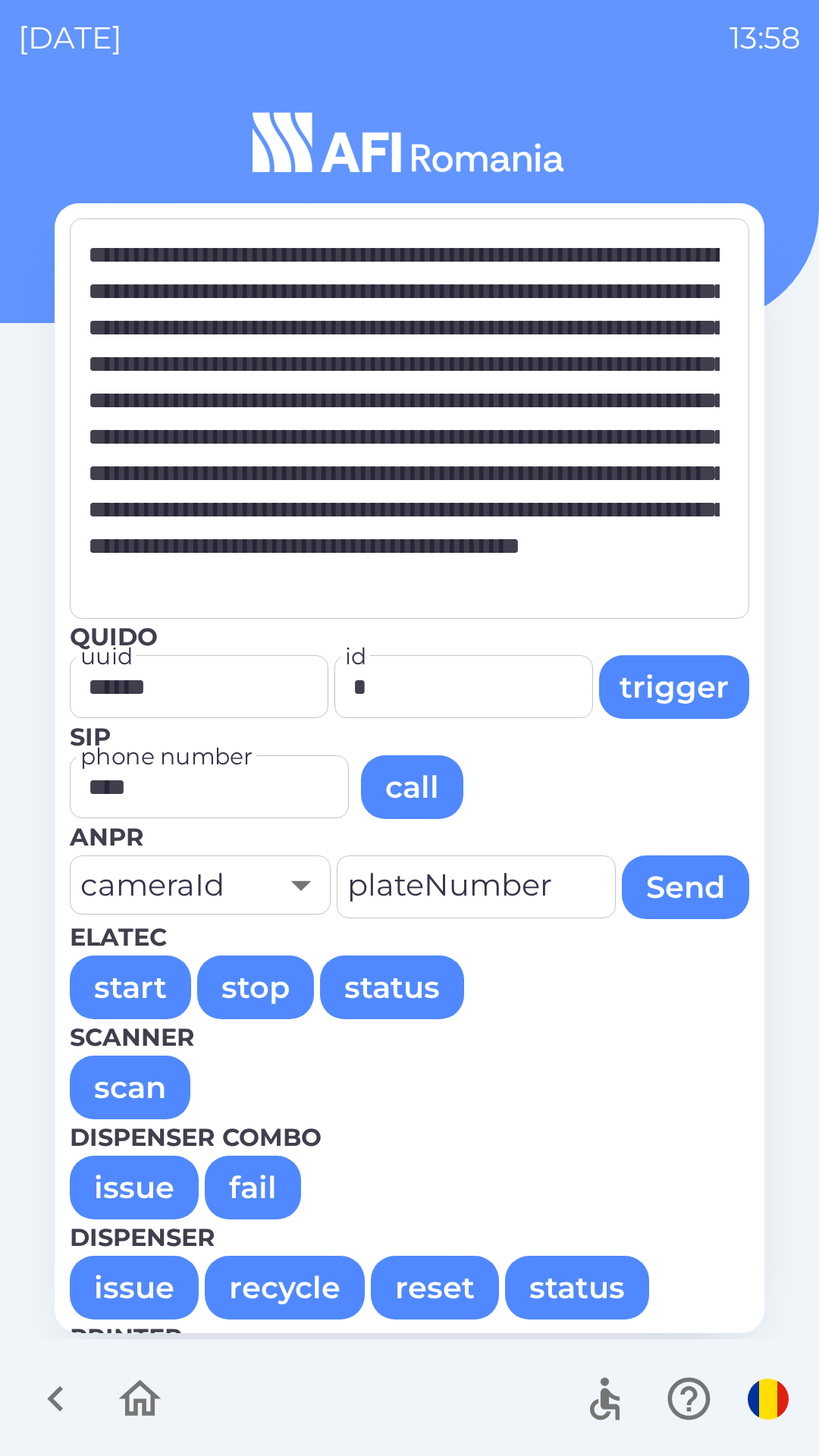
click at [113, 1175] on button "issue" at bounding box center [135, 1187] width 129 height 64
click at [135, 1179] on button "issue" at bounding box center [135, 1187] width 129 height 64
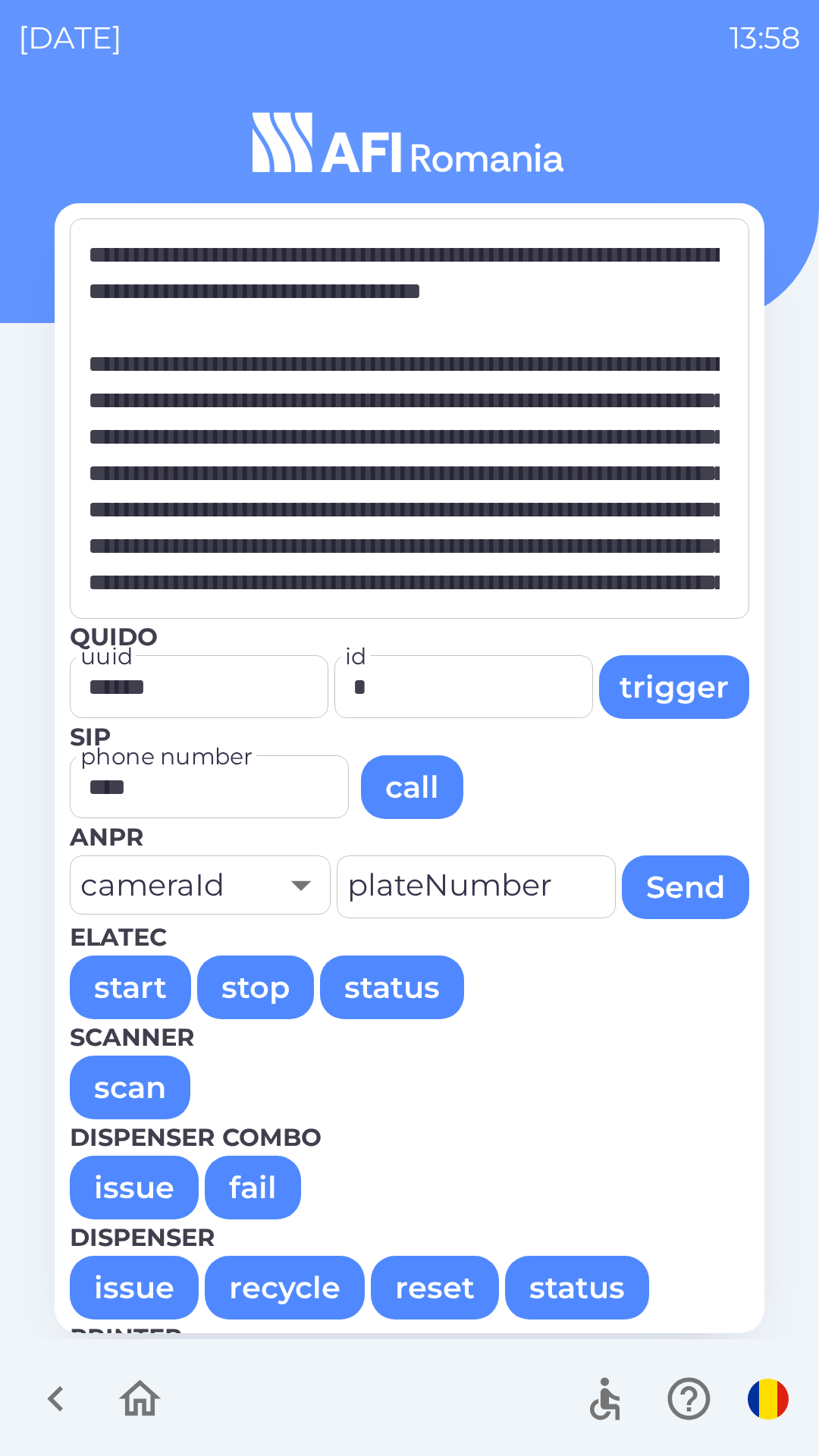
click at [122, 1185] on button "issue" at bounding box center [135, 1187] width 129 height 64
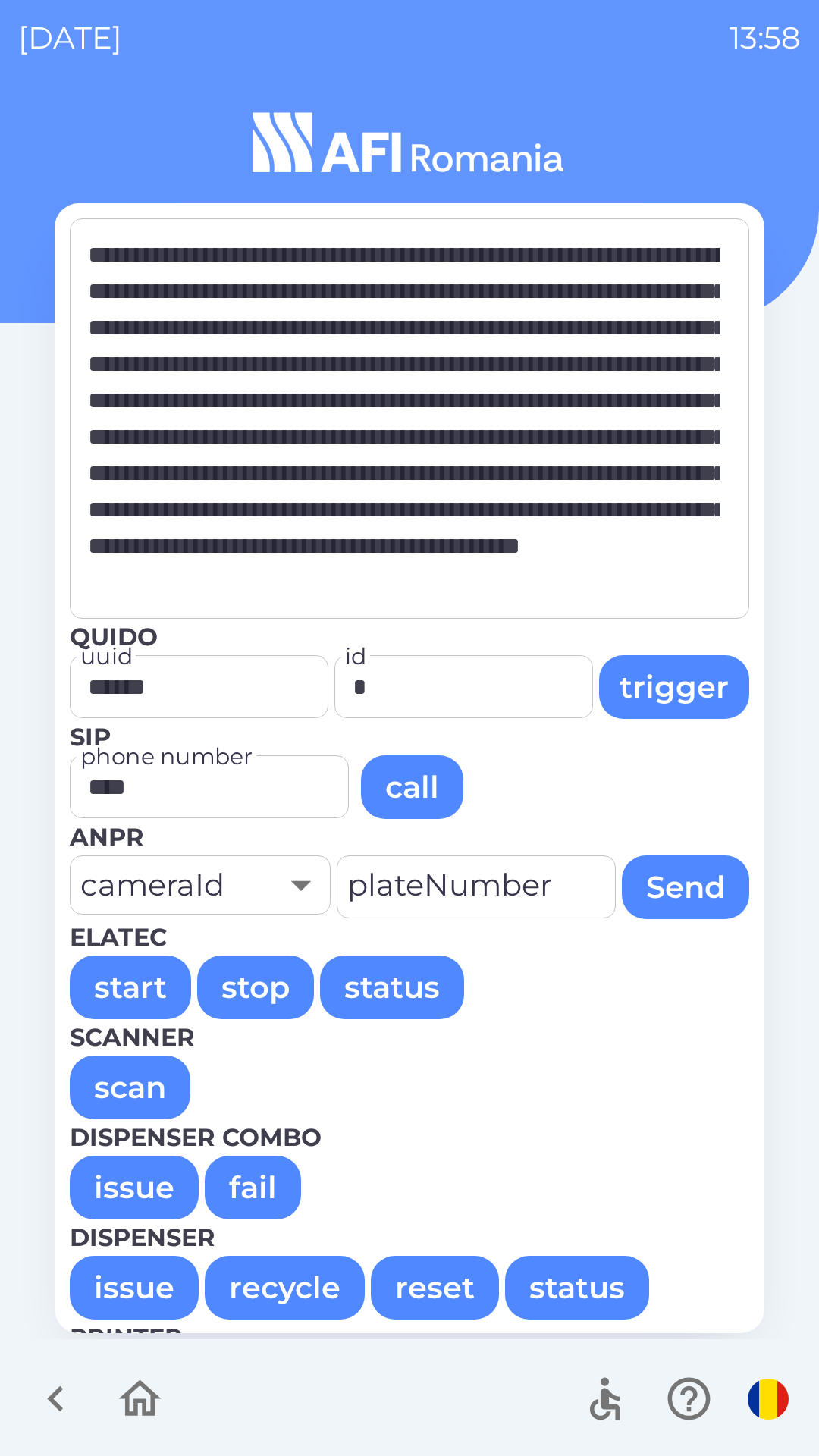
click at [137, 1175] on button "issue" at bounding box center [135, 1187] width 129 height 64
click at [133, 1185] on button "issue" at bounding box center [135, 1187] width 129 height 64
click at [150, 1175] on button "issue" at bounding box center [135, 1187] width 129 height 64
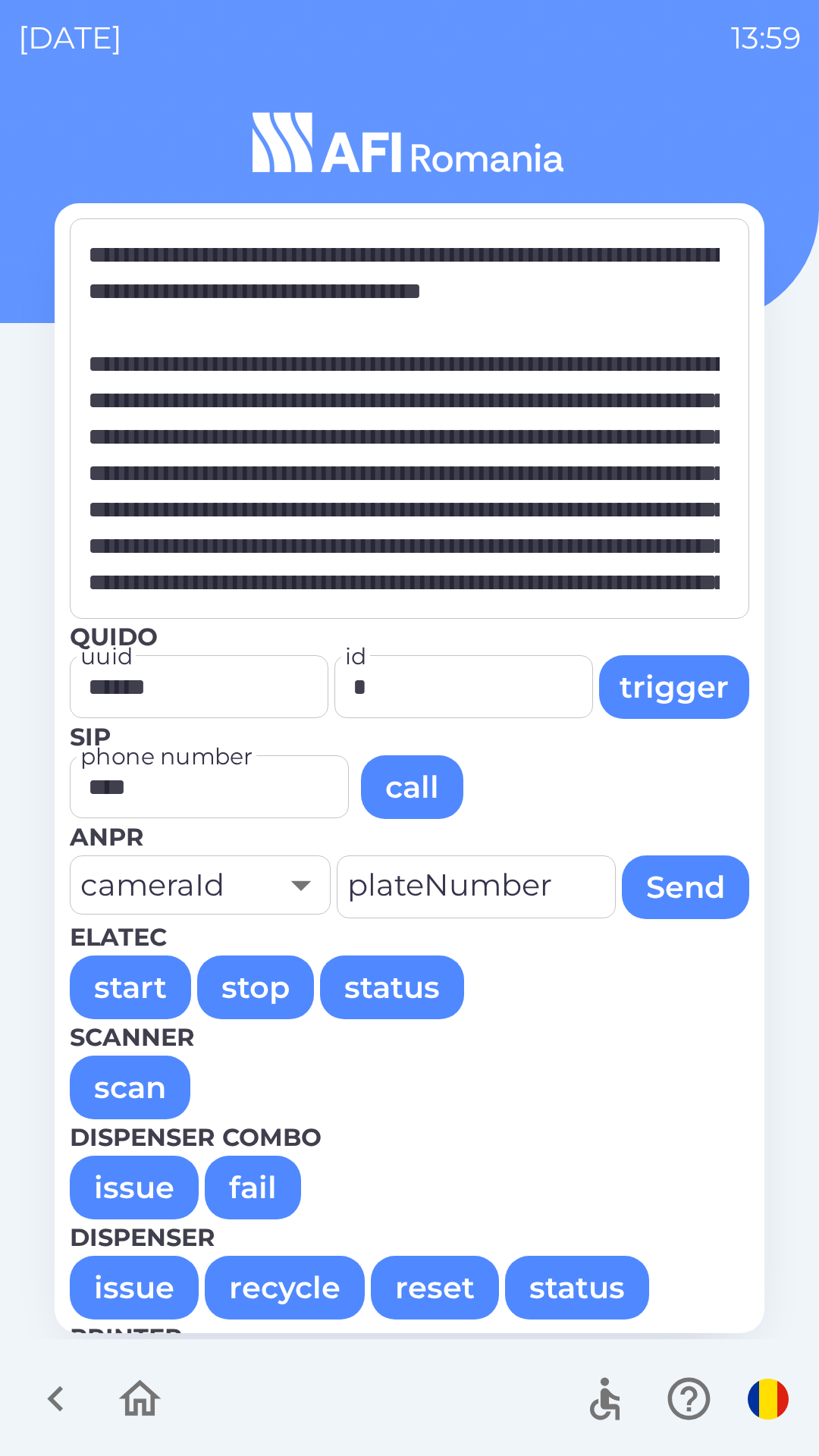
click at [133, 1179] on button "issue" at bounding box center [135, 1187] width 129 height 64
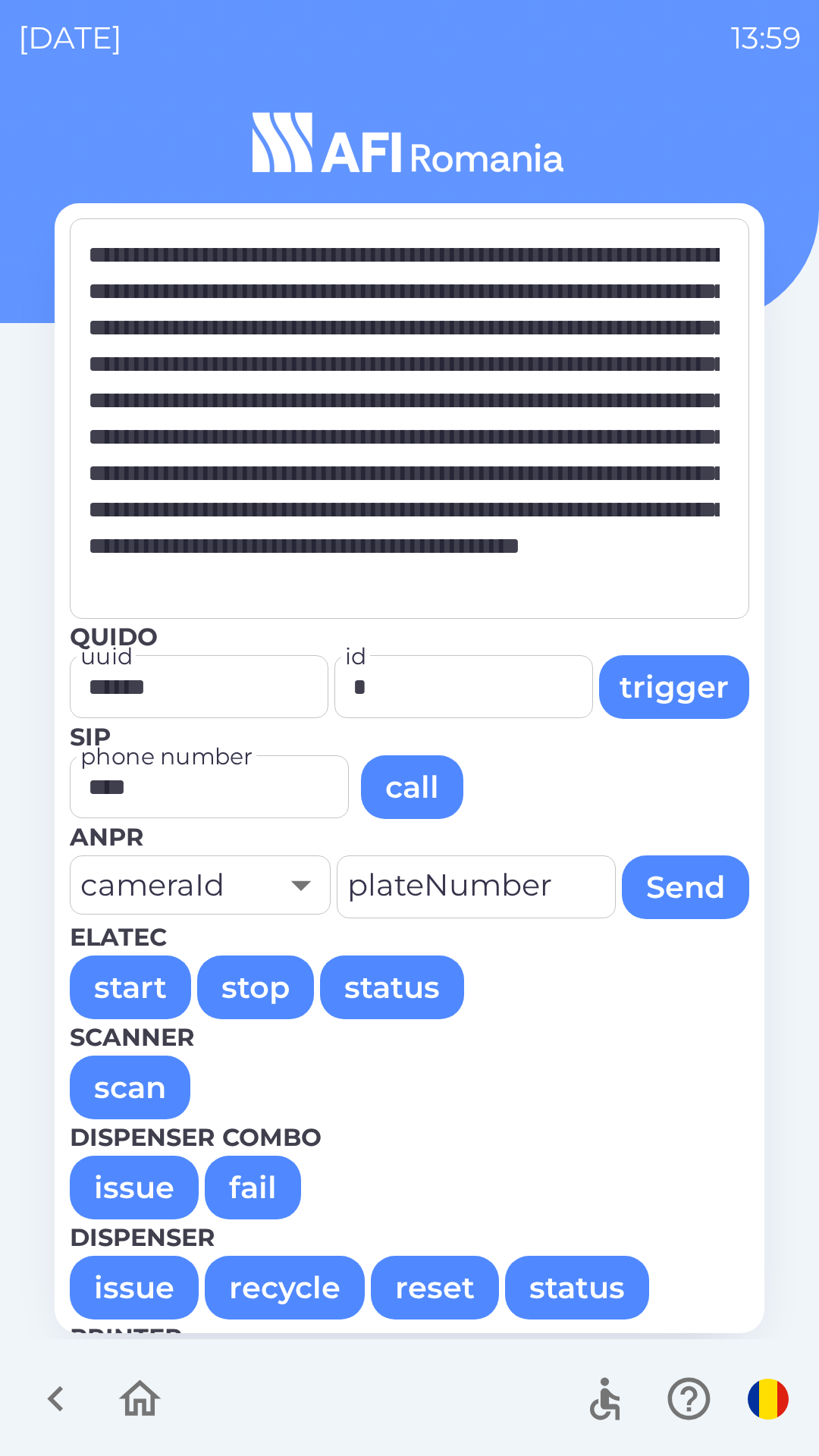
click at [120, 1176] on button "issue" at bounding box center [135, 1187] width 129 height 64
click at [123, 1189] on button "issue" at bounding box center [135, 1187] width 129 height 64
click at [88, 1175] on button "issue" at bounding box center [135, 1187] width 129 height 64
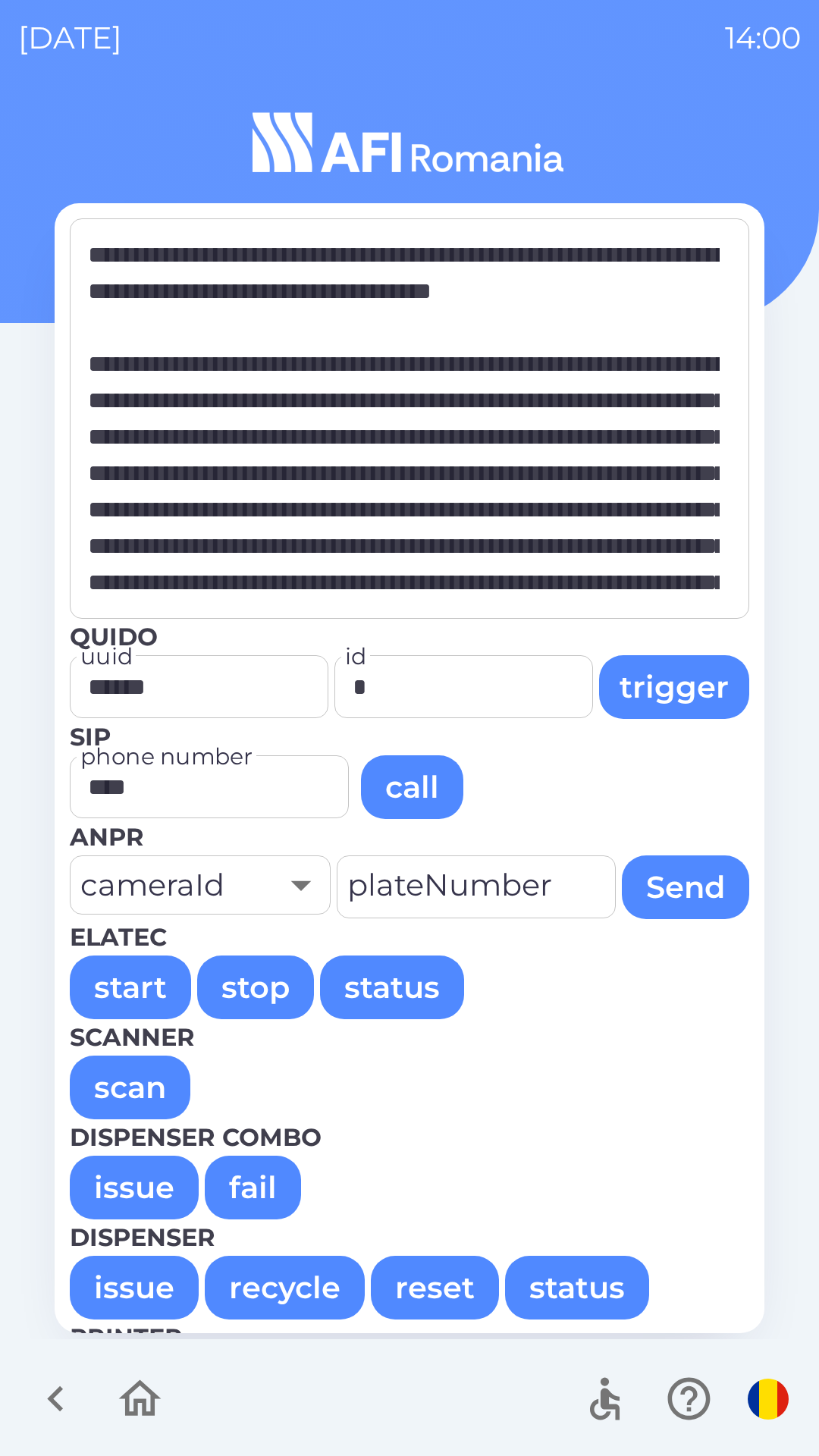
click at [125, 1185] on button "issue" at bounding box center [135, 1187] width 129 height 64
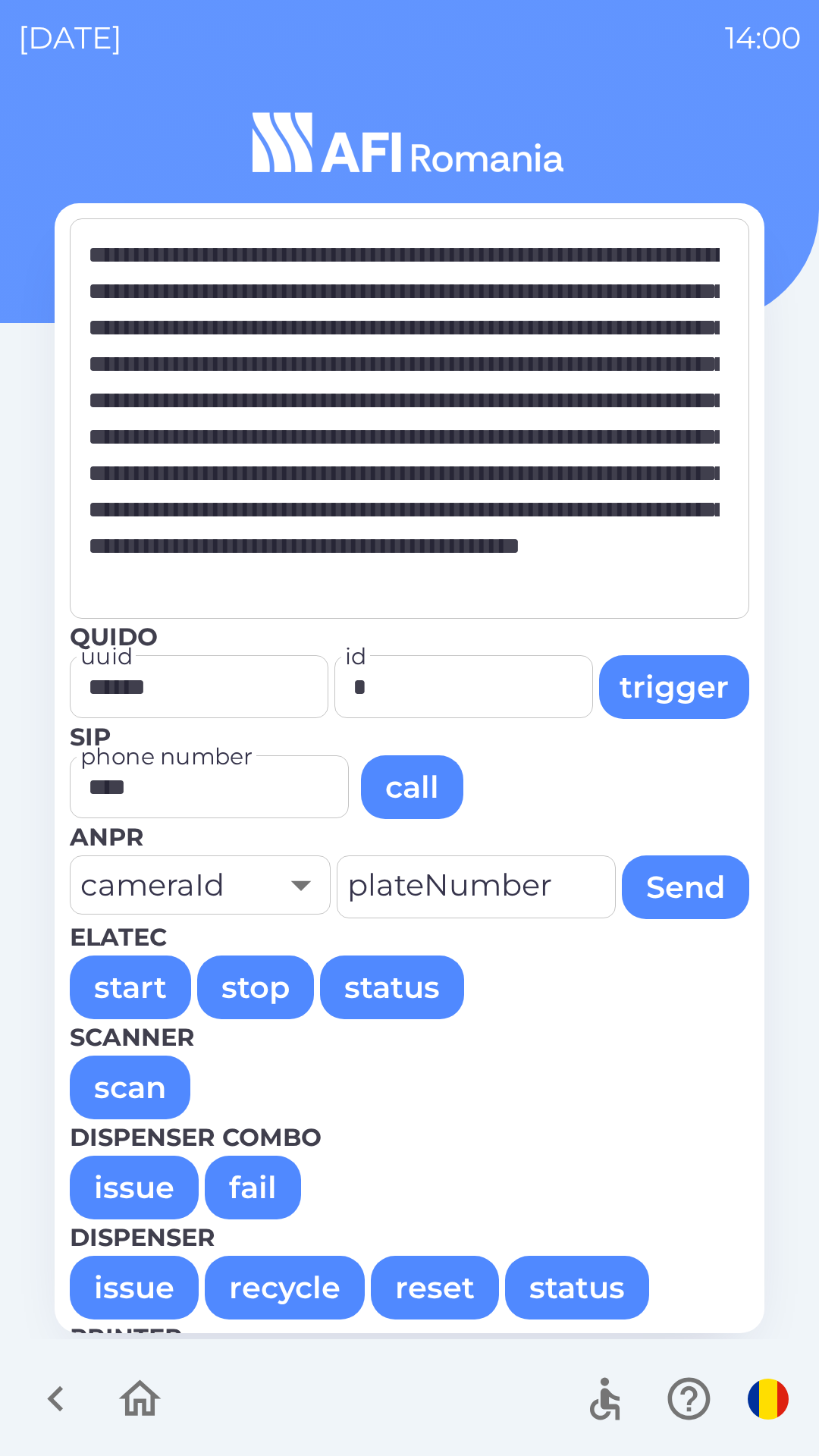
click at [125, 1179] on button "issue" at bounding box center [135, 1187] width 129 height 64
type textarea "**********"
